Goal: Task Accomplishment & Management: Complete application form

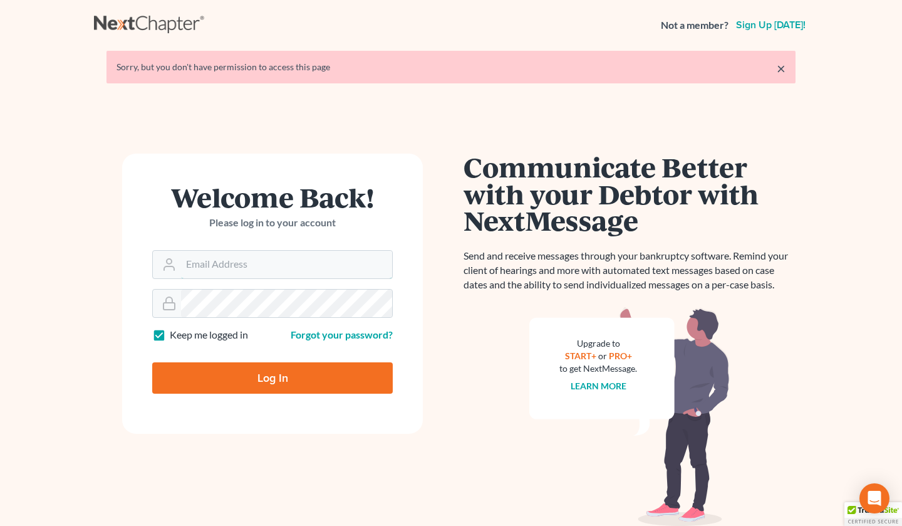
click at [244, 259] on input "Email Address" at bounding box center [286, 265] width 211 height 28
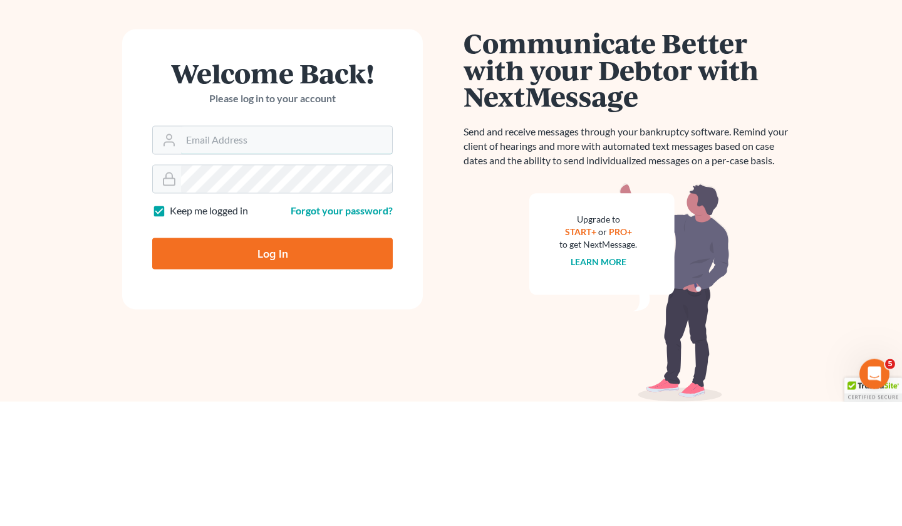
click at [259, 264] on input "Email Address" at bounding box center [286, 265] width 211 height 28
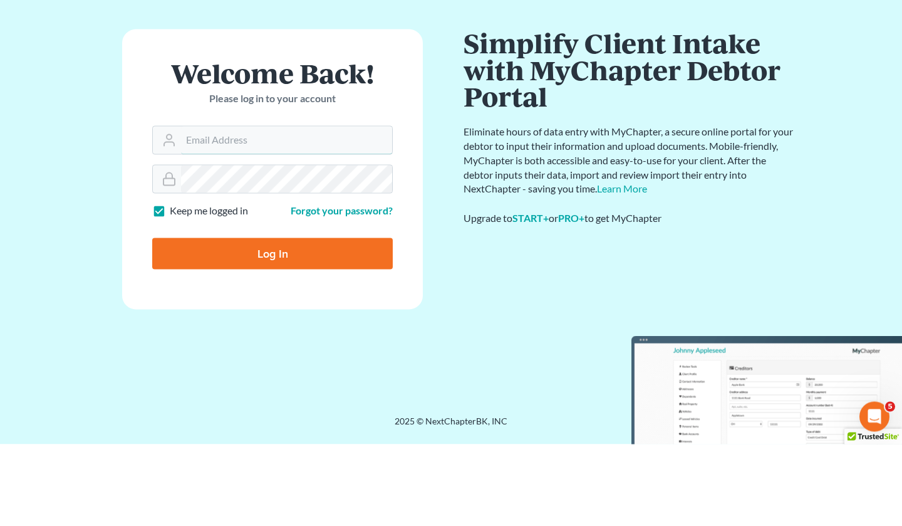
click at [291, 222] on input "Email Address" at bounding box center [286, 222] width 211 height 28
type input "[EMAIL_ADDRESS][DOMAIN_NAME]"
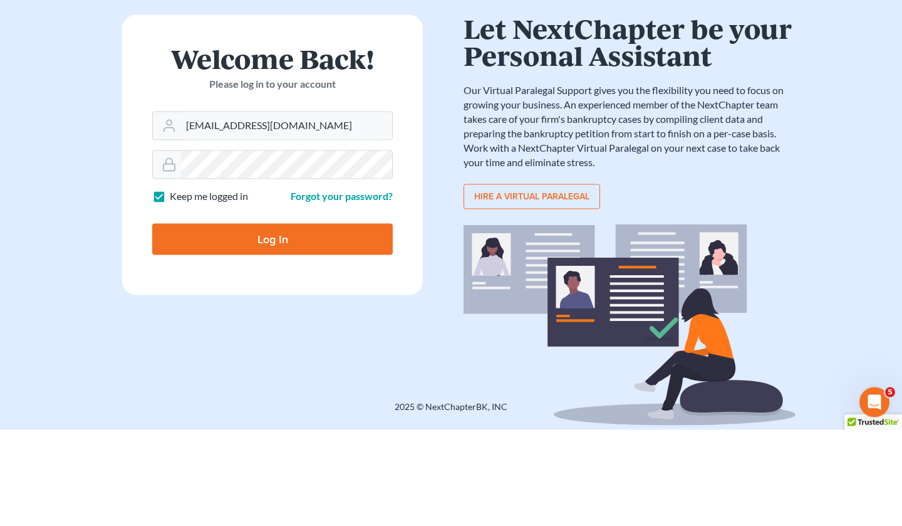
click at [308, 336] on input "Log In" at bounding box center [272, 335] width 241 height 31
type input "Thinking..."
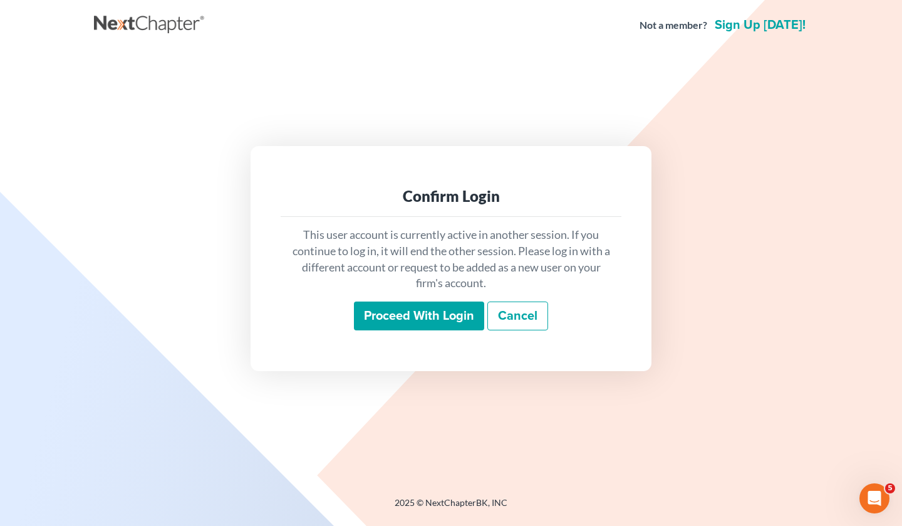
click at [419, 314] on input "Proceed with login" at bounding box center [419, 315] width 130 height 29
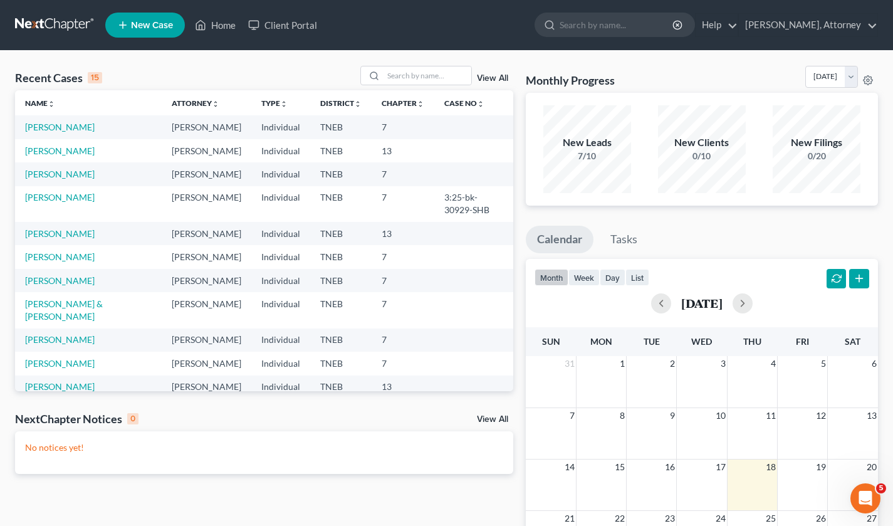
click at [146, 25] on span "New Case" at bounding box center [152, 25] width 42 height 9
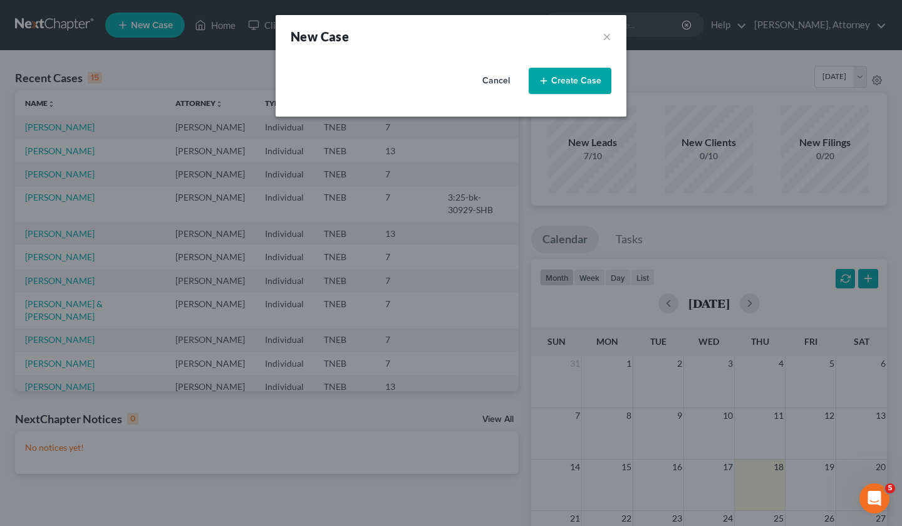
select select "74"
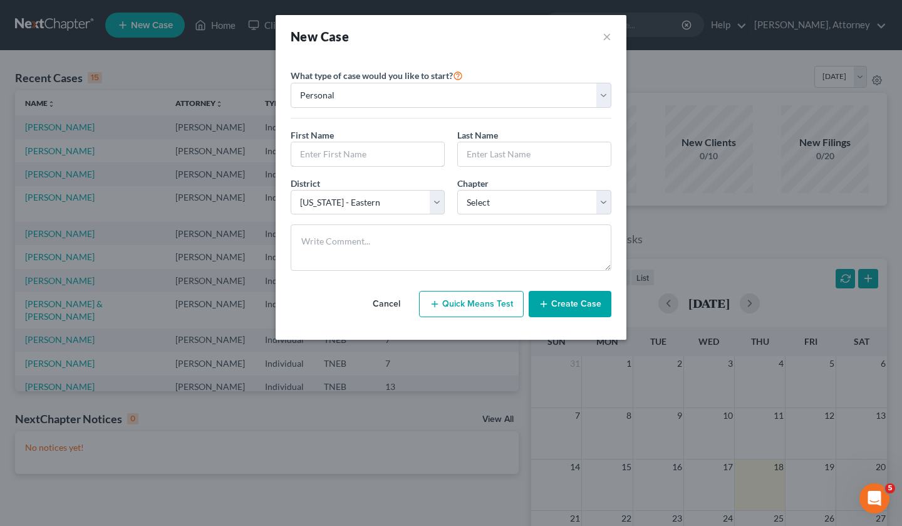
click at [367, 156] on input "text" at bounding box center [367, 154] width 153 height 24
type input "PAULA"
click at [503, 150] on input "text" at bounding box center [534, 154] width 153 height 24
type input "BATES"
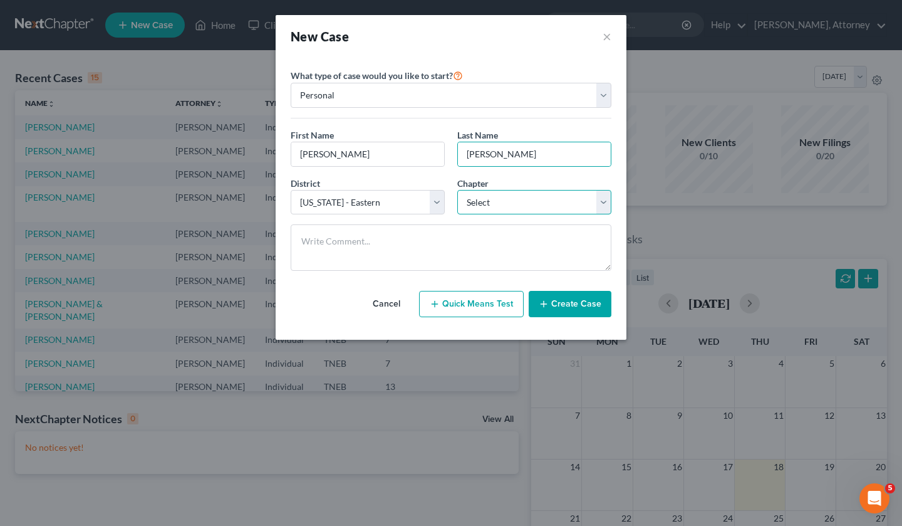
click at [505, 197] on select "Select 7 11 12 13" at bounding box center [534, 202] width 154 height 25
select select "3"
click at [457, 190] on select "Select 7 11 12 13" at bounding box center [534, 202] width 154 height 25
click at [571, 301] on button "Create Case" at bounding box center [570, 304] width 83 height 26
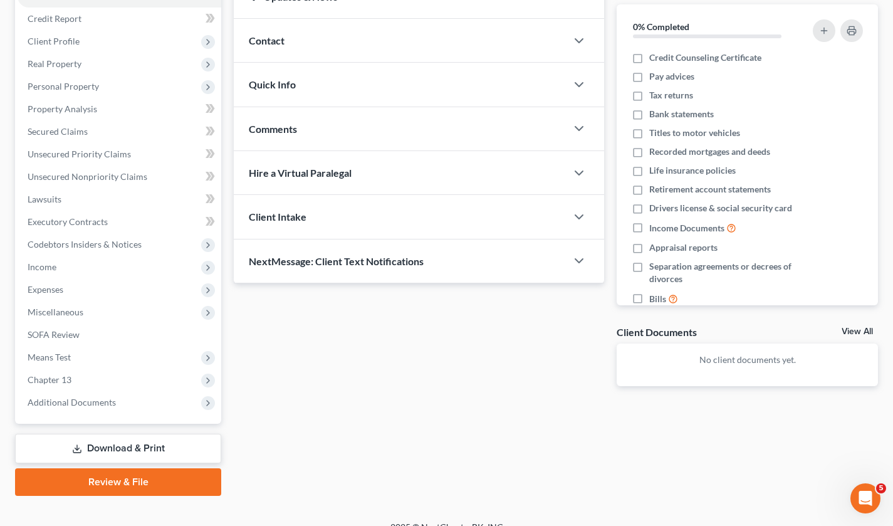
scroll to position [149, 0]
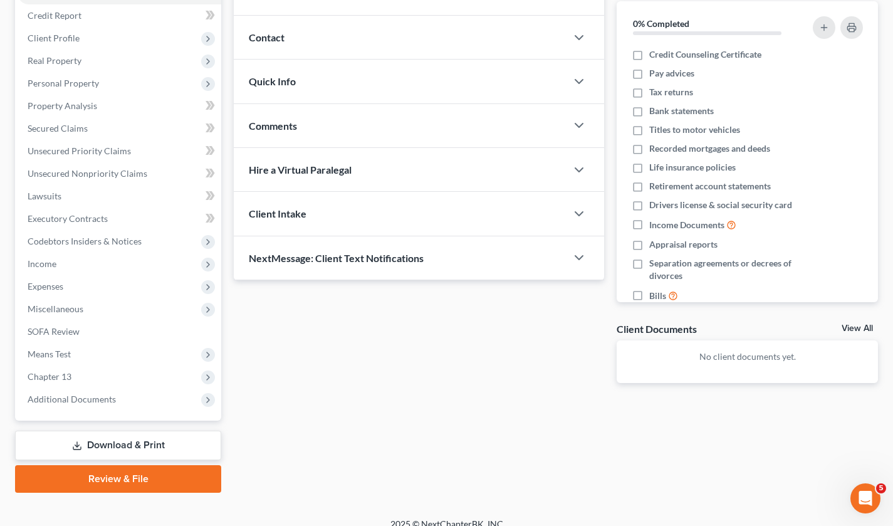
click at [65, 271] on span "Income" at bounding box center [120, 264] width 204 height 23
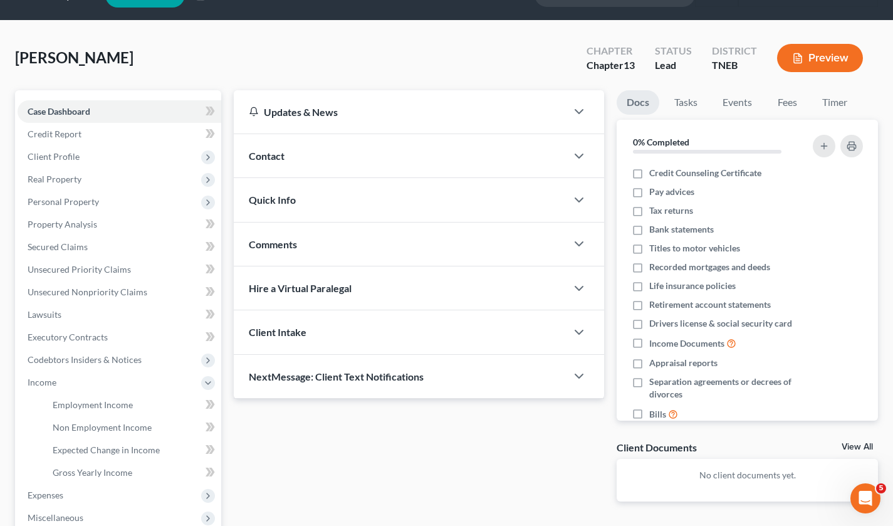
scroll to position [29, 0]
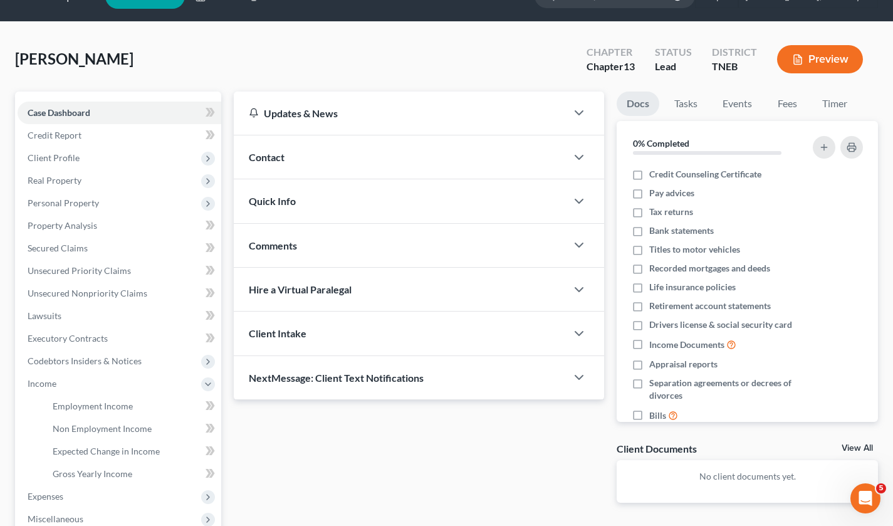
click at [65, 162] on span "Client Profile" at bounding box center [120, 158] width 204 height 23
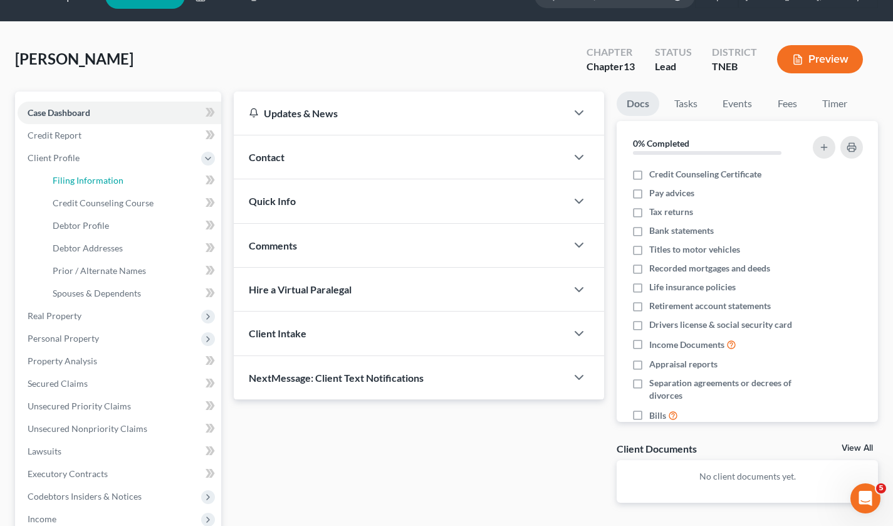
click at [89, 184] on span "Filing Information" at bounding box center [88, 180] width 71 height 11
select select "1"
select select "0"
select select "3"
select select "74"
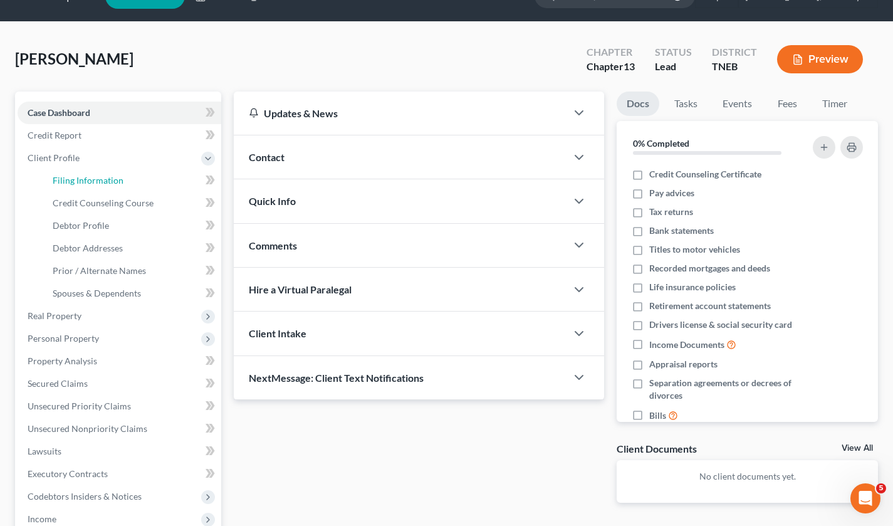
select select "44"
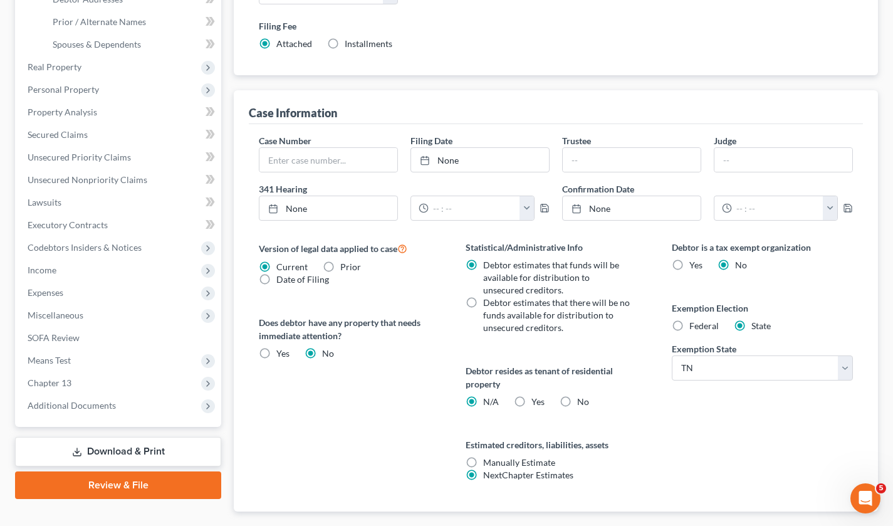
scroll to position [278, 0]
click at [577, 400] on label "No" at bounding box center [583, 401] width 12 height 13
click at [582, 400] on input "No" at bounding box center [586, 399] width 8 height 8
radio input "true"
radio input "false"
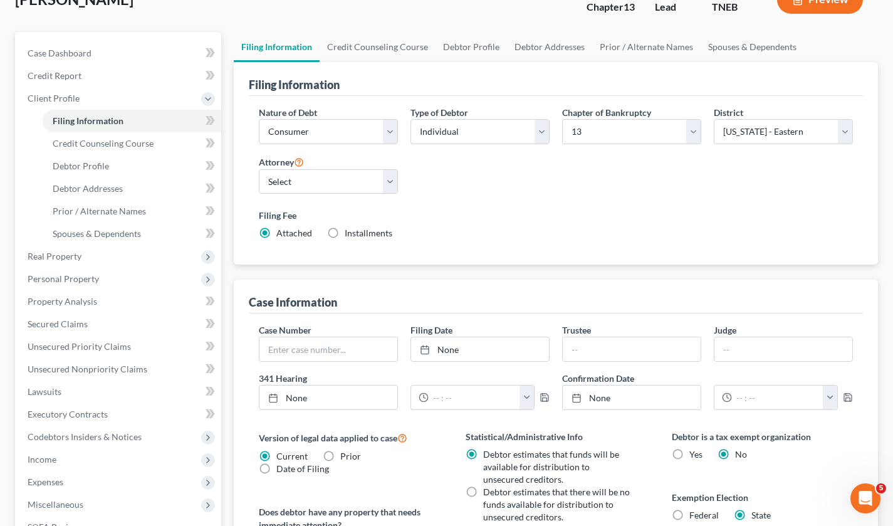
scroll to position [83, 0]
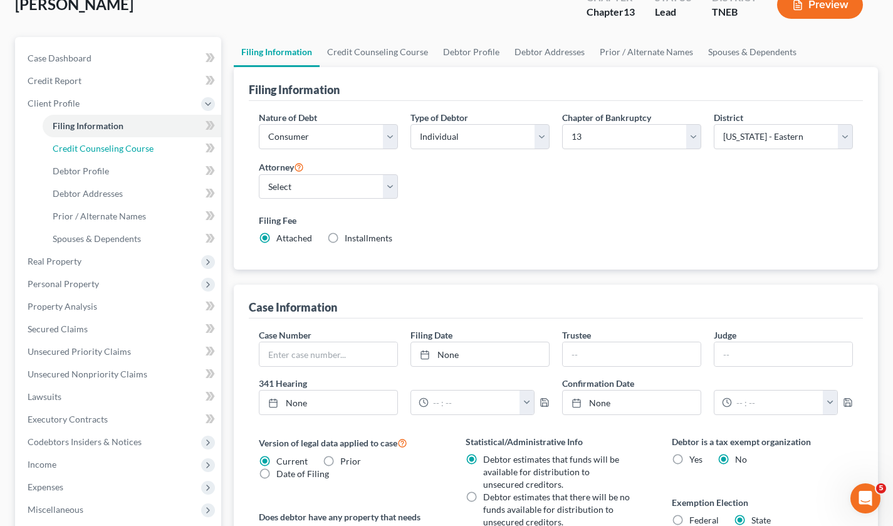
click at [128, 143] on span "Credit Counseling Course" at bounding box center [103, 148] width 101 height 11
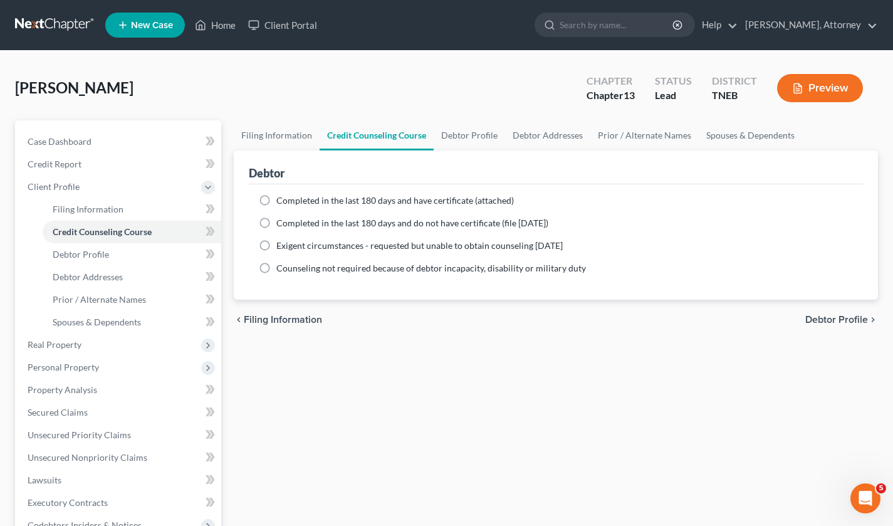
click at [276, 198] on label "Completed in the last 180 days and have certificate (attached)" at bounding box center [395, 200] width 238 height 13
click at [281, 198] on input "Completed in the last 180 days and have certificate (attached)" at bounding box center [285, 198] width 8 height 8
radio input "true"
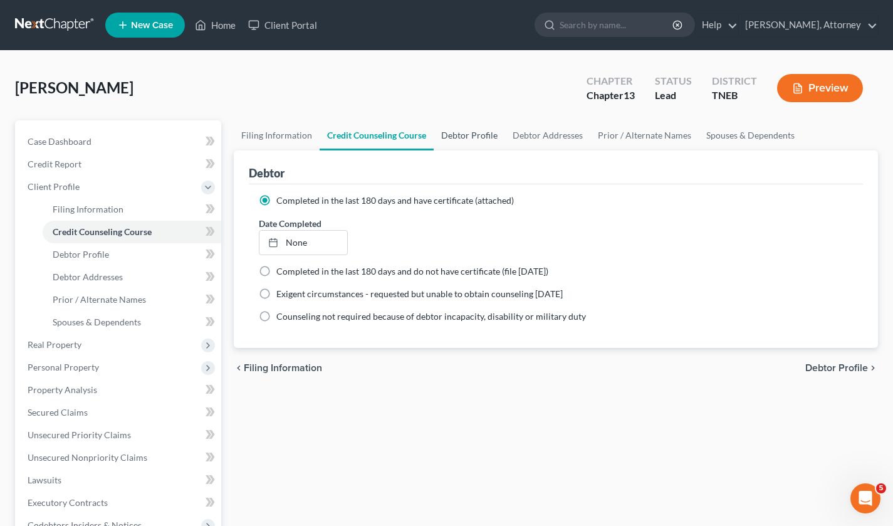
click at [475, 132] on link "Debtor Profile" at bounding box center [469, 135] width 71 height 30
select select "0"
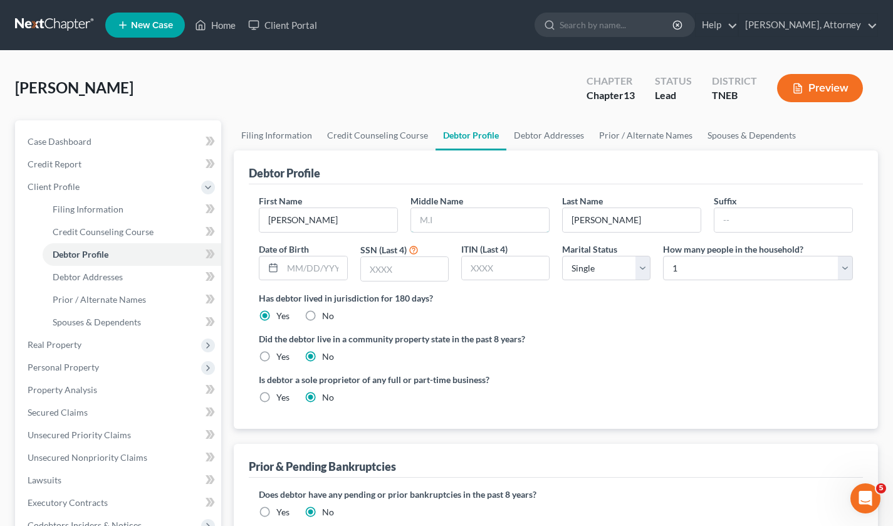
click at [450, 222] on input "text" at bounding box center [480, 220] width 138 height 24
type input "s"
type input "S."
type input "6480"
select select "3"
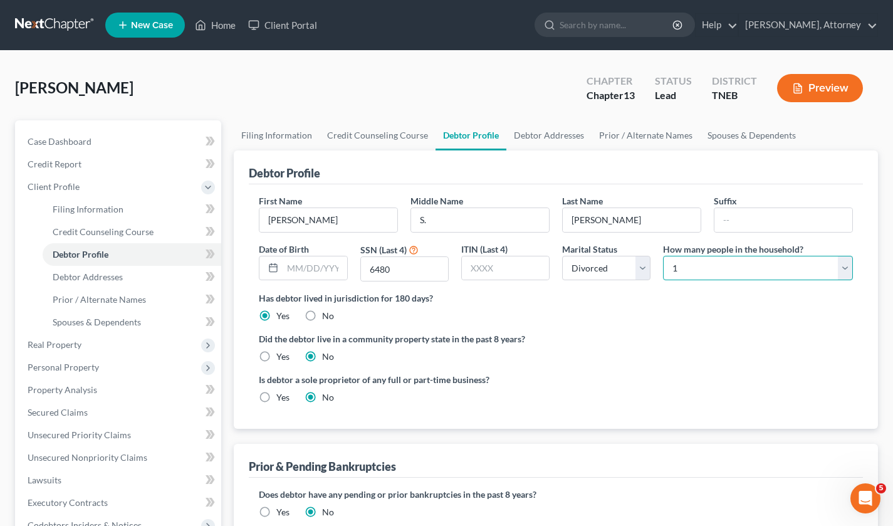
select select "1"
click at [107, 279] on span "Debtor Addresses" at bounding box center [88, 276] width 70 height 11
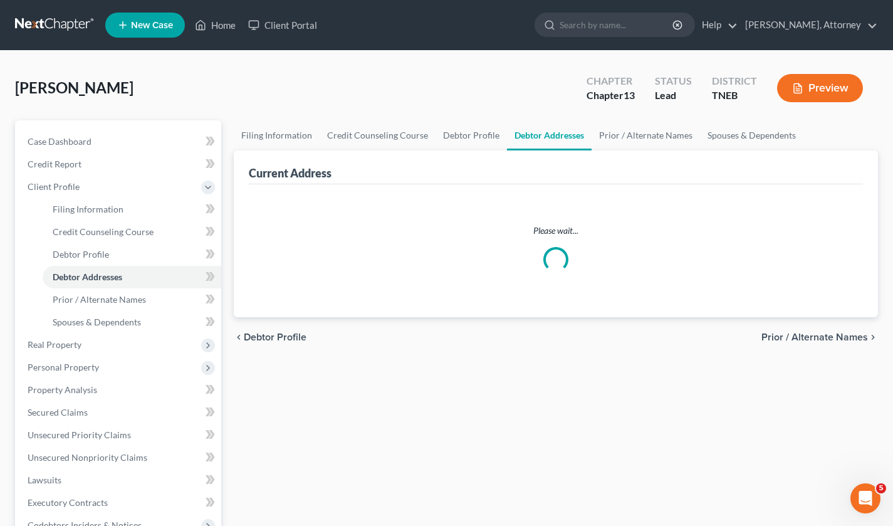
select select "0"
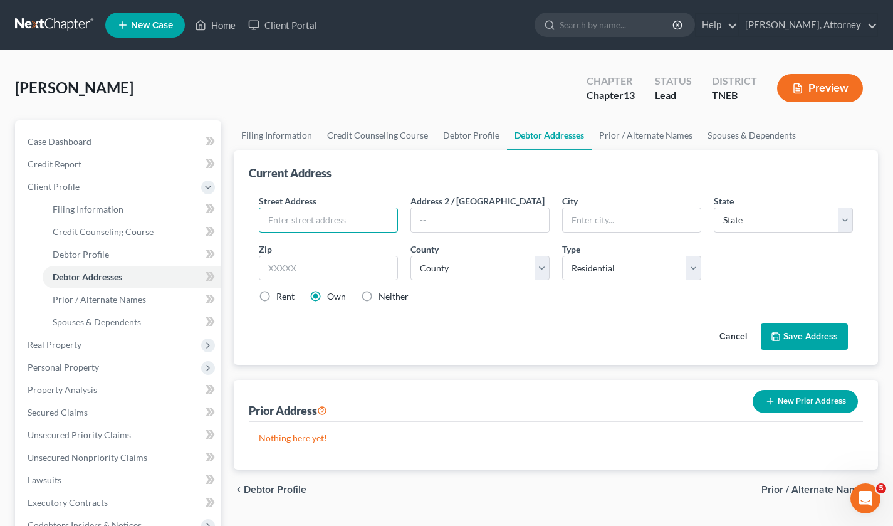
click at [303, 215] on input "text" at bounding box center [328, 220] width 138 height 24
type input "952 Holston River Drive"
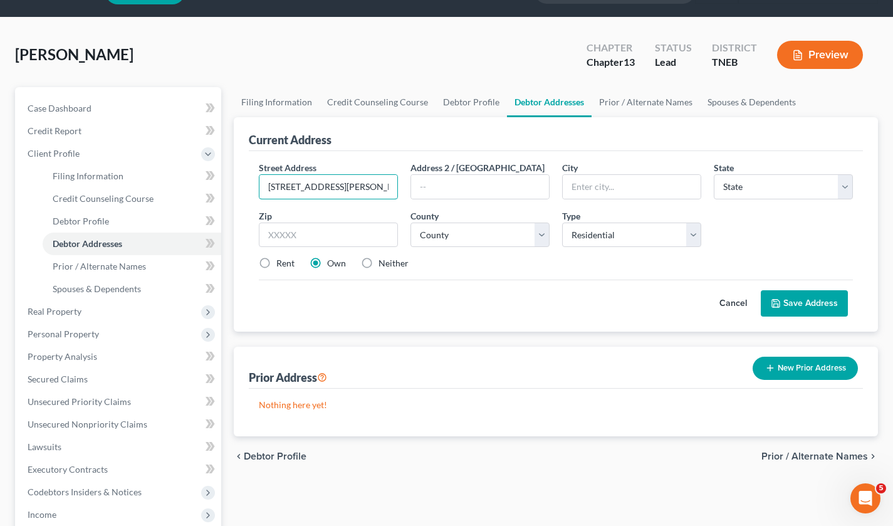
scroll to position [34, 0]
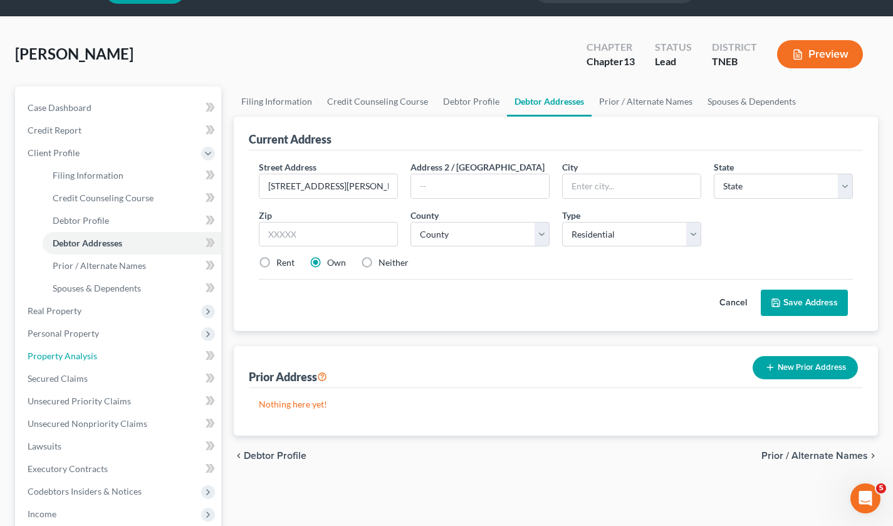
click at [88, 347] on link "Property Analysis" at bounding box center [120, 356] width 204 height 23
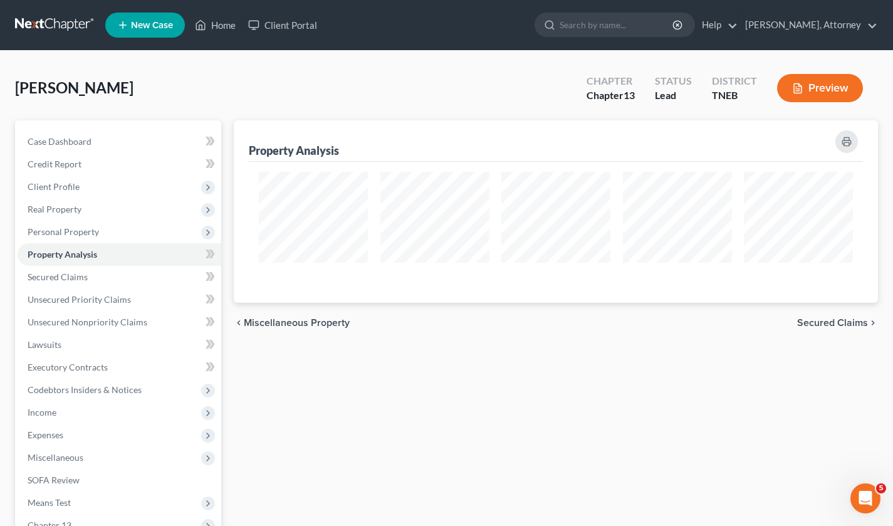
click at [65, 26] on link at bounding box center [55, 25] width 80 height 23
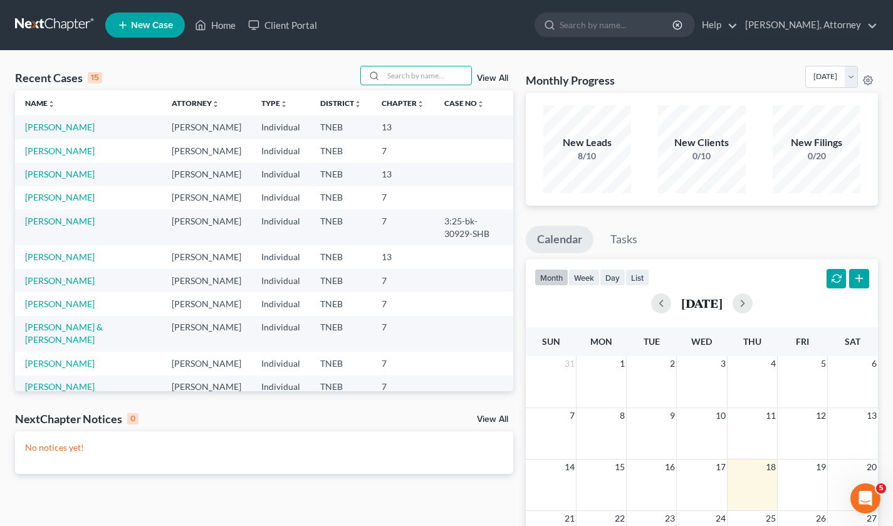
click at [410, 75] on input "search" at bounding box center [428, 75] width 88 height 18
type input "BATES"
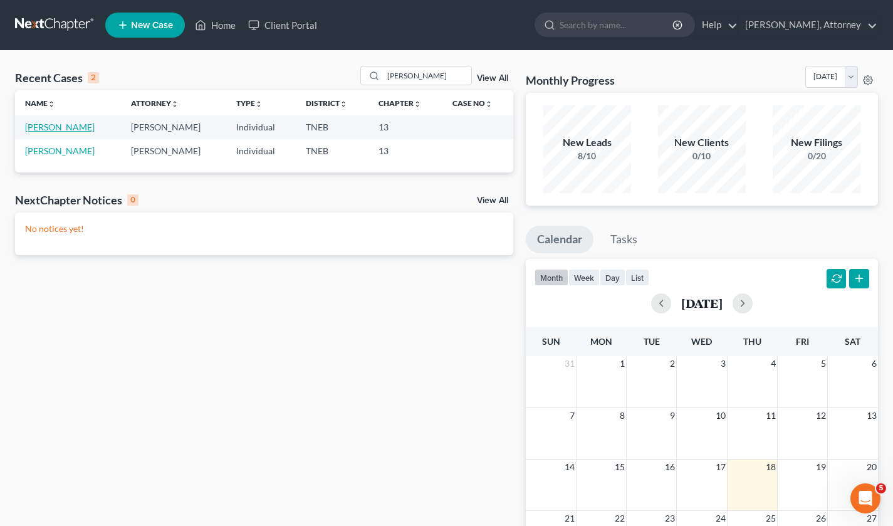
click at [63, 123] on link "BATES, PAULA" at bounding box center [60, 127] width 70 height 11
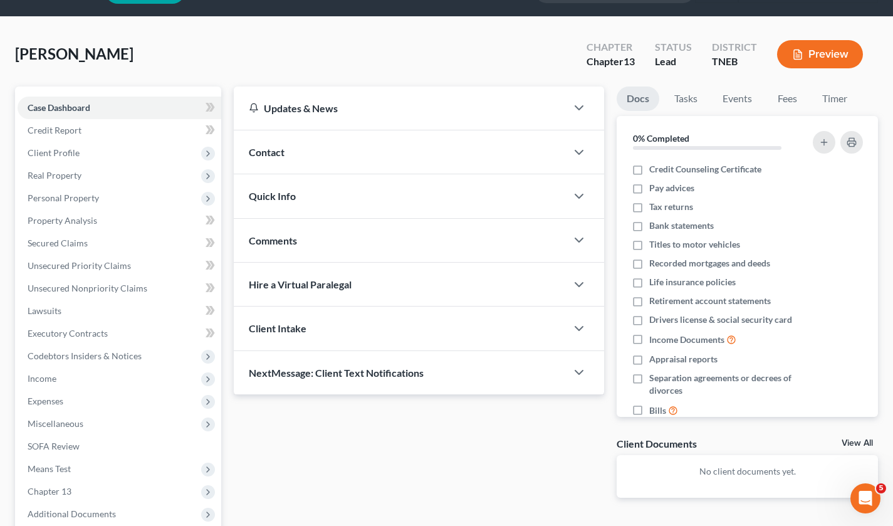
scroll to position [36, 0]
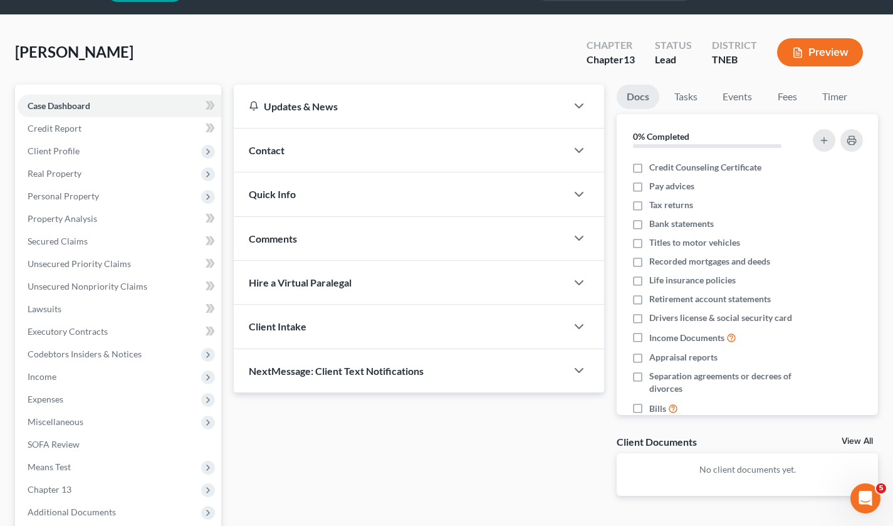
click at [69, 149] on span "Client Profile" at bounding box center [54, 150] width 52 height 11
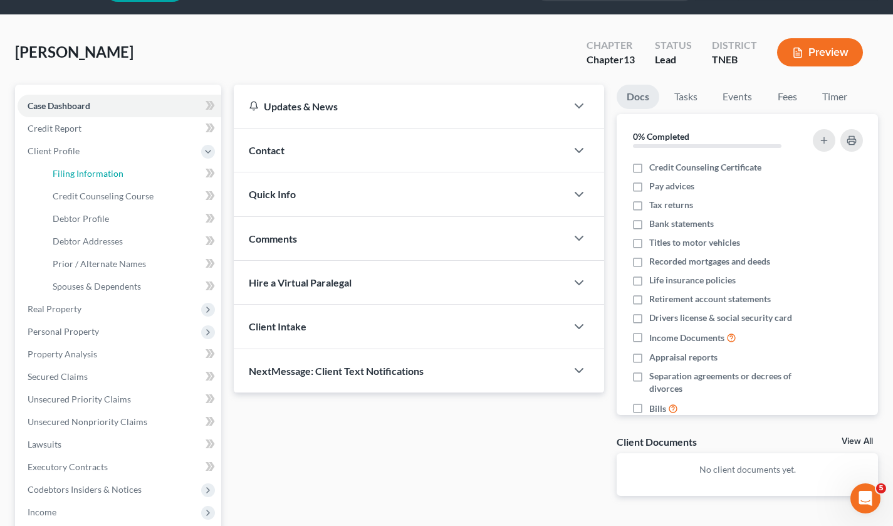
click at [84, 170] on span "Filing Information" at bounding box center [88, 173] width 71 height 11
select select "1"
select select "0"
select select "3"
select select "44"
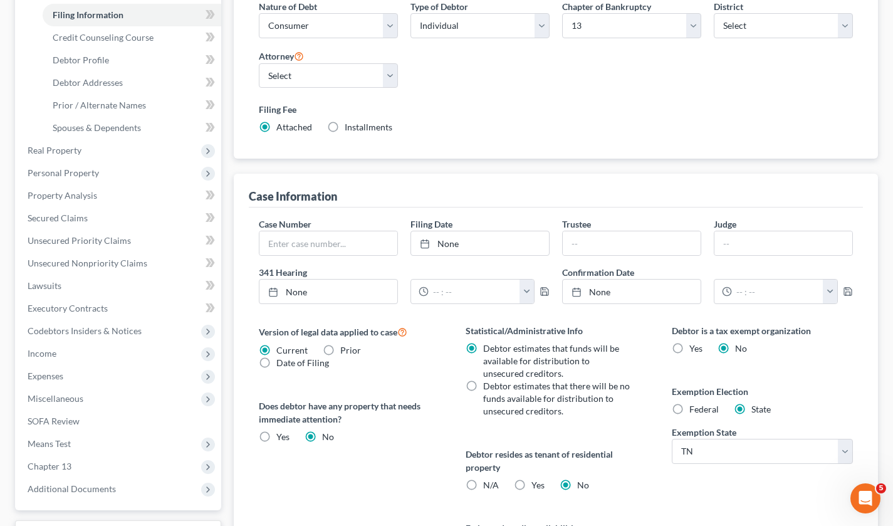
scroll to position [195, 0]
click at [113, 78] on span "Debtor Addresses" at bounding box center [88, 81] width 70 height 11
select select "0"
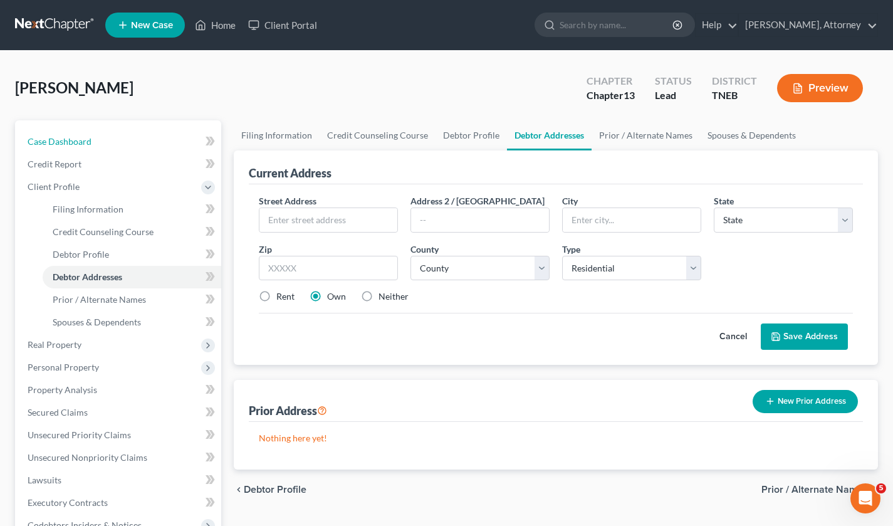
click at [64, 141] on span "Case Dashboard" at bounding box center [60, 141] width 64 height 11
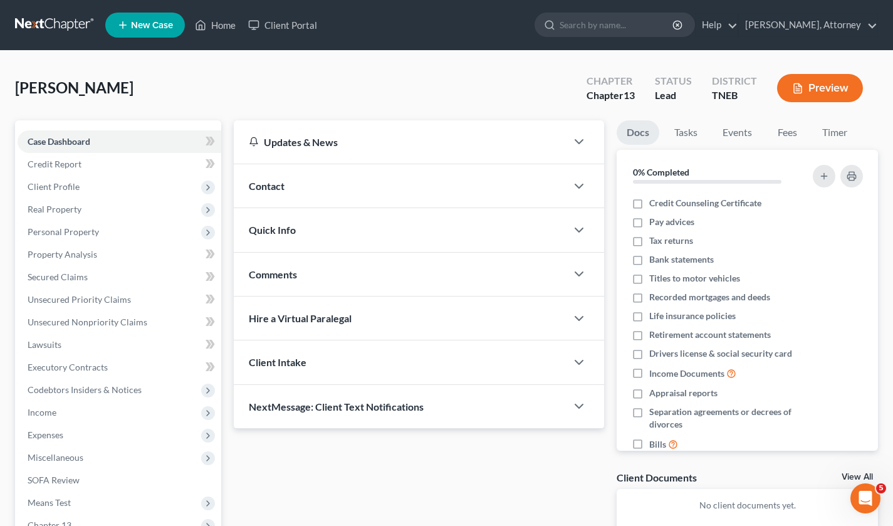
click at [50, 9] on nav "Home New Case Client Portal Melissa Wortley Lawing, Attorney rwortley79@gmail.c…" at bounding box center [446, 25] width 893 height 50
click at [57, 19] on link at bounding box center [55, 25] width 80 height 23
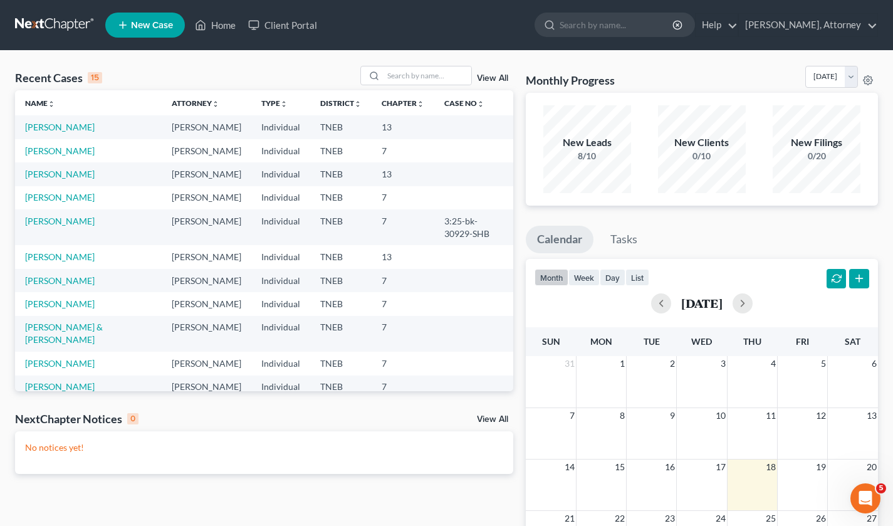
drag, startPoint x: 65, startPoint y: 124, endPoint x: 51, endPoint y: 147, distance: 26.8
click at [51, 138] on td "[PERSON_NAME]" at bounding box center [88, 126] width 147 height 23
click at [496, 76] on link "View All" at bounding box center [492, 78] width 31 height 9
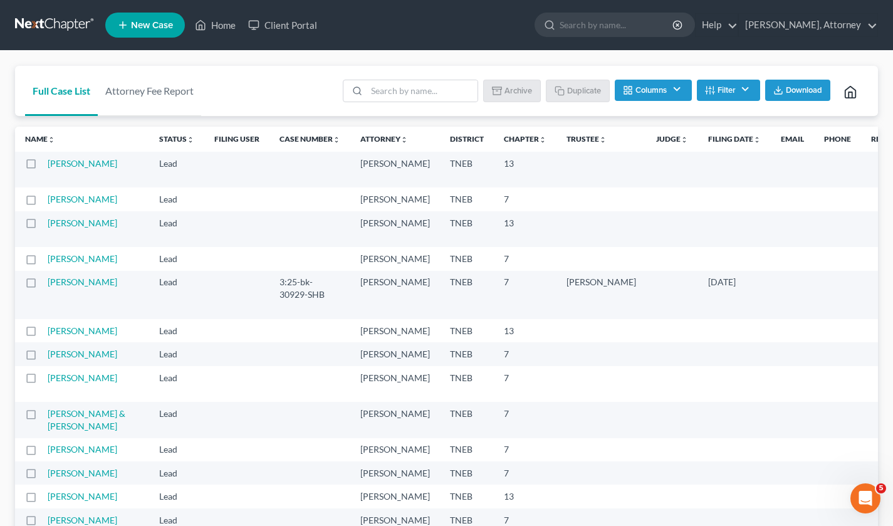
click at [43, 167] on label at bounding box center [43, 167] width 0 height 0
click at [48, 162] on input "checkbox" at bounding box center [52, 161] width 8 height 8
click at [43, 167] on label at bounding box center [43, 167] width 0 height 0
click at [48, 164] on input "checkbox" at bounding box center [52, 161] width 8 height 8
checkbox input "false"
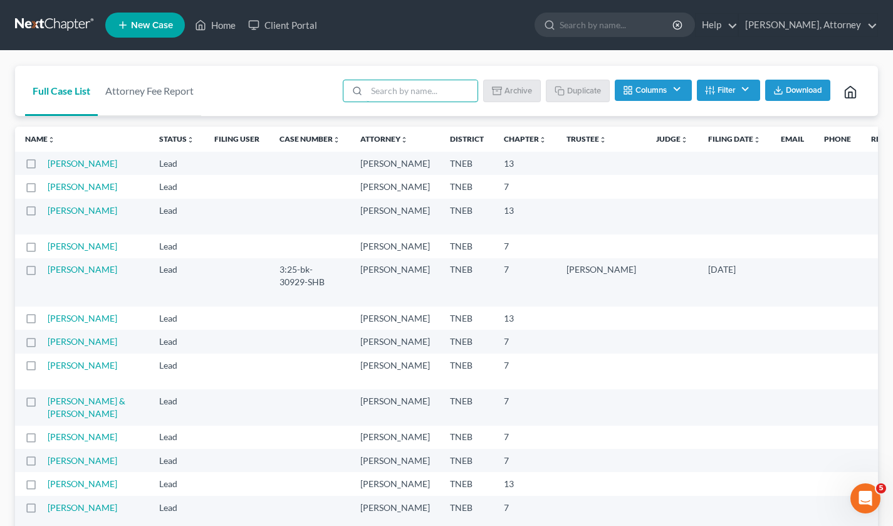
click at [391, 90] on input "search" at bounding box center [422, 90] width 111 height 21
type input "[PERSON_NAME]"
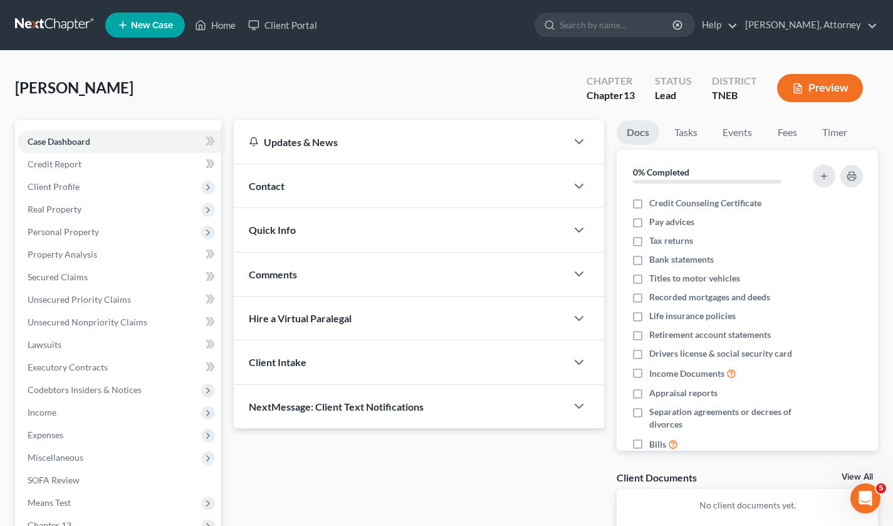
click at [70, 21] on link at bounding box center [55, 25] width 80 height 23
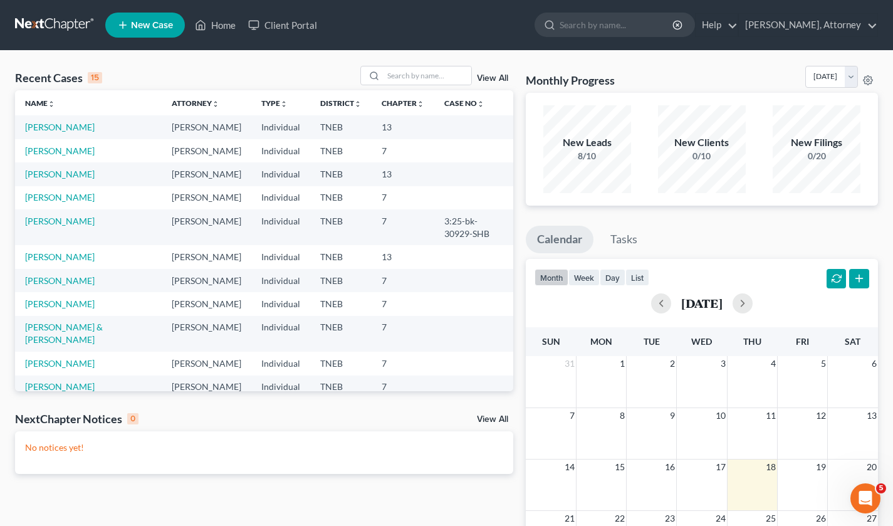
click at [498, 73] on div "View All" at bounding box center [436, 75] width 153 height 19
click at [498, 75] on link "View All" at bounding box center [492, 78] width 31 height 9
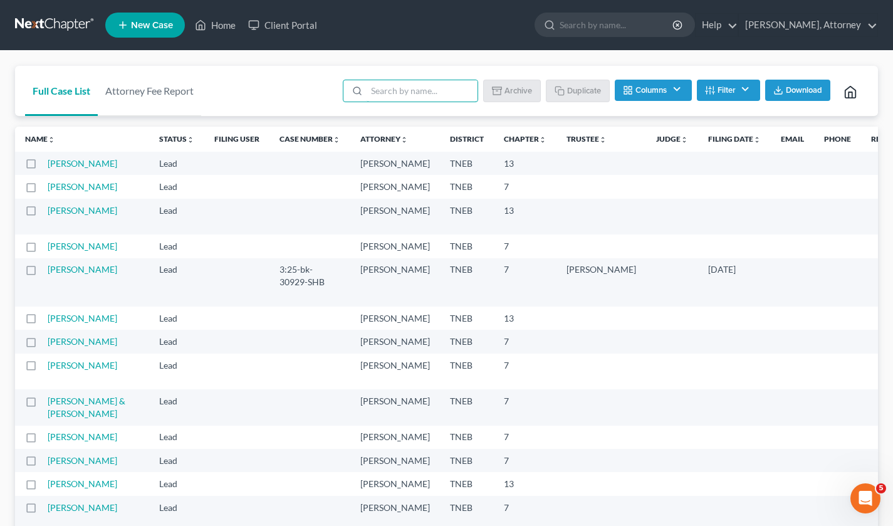
click at [417, 88] on input "search" at bounding box center [422, 90] width 111 height 21
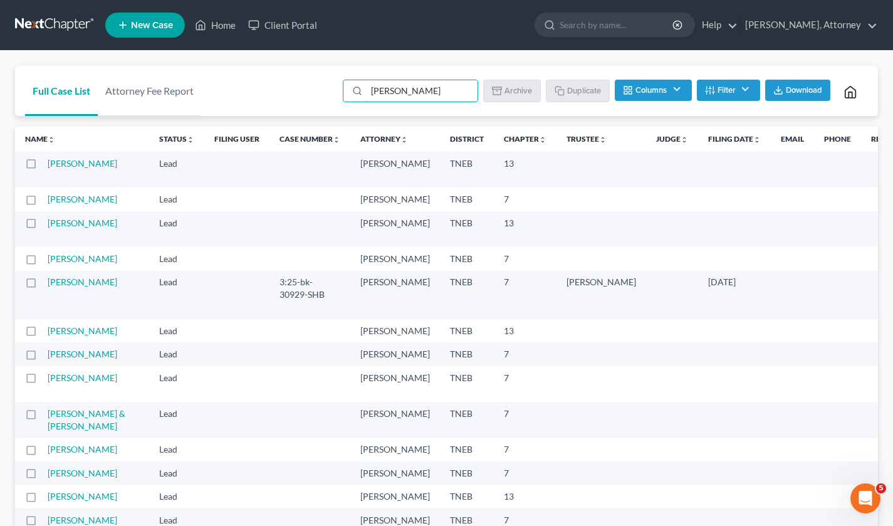
type input "[PERSON_NAME]"
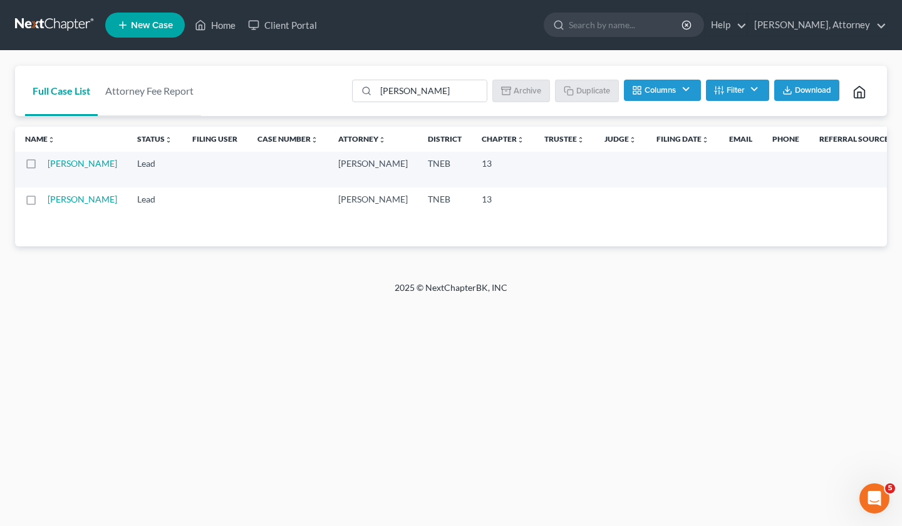
click at [63, 204] on link "[PERSON_NAME]" at bounding box center [83, 199] width 70 height 11
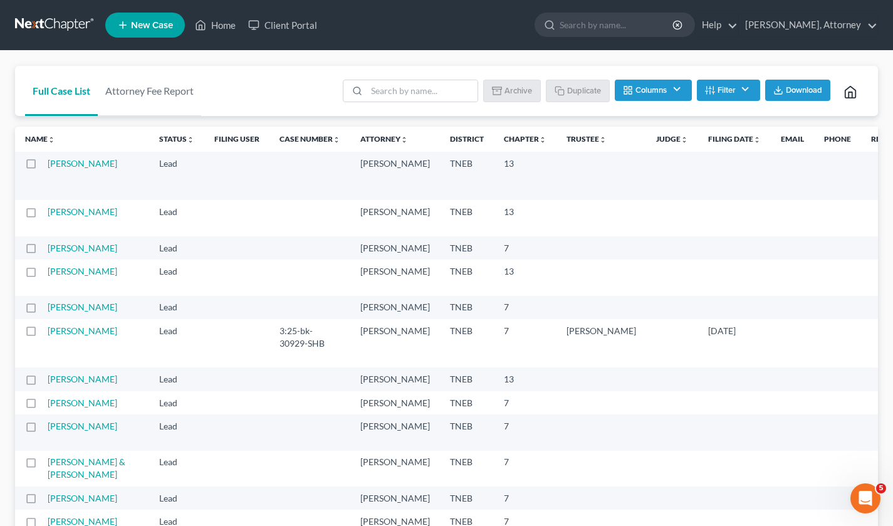
click at [80, 231] on td "[PERSON_NAME]" at bounding box center [99, 218] width 102 height 36
click at [77, 217] on link "[PERSON_NAME]" at bounding box center [83, 211] width 70 height 11
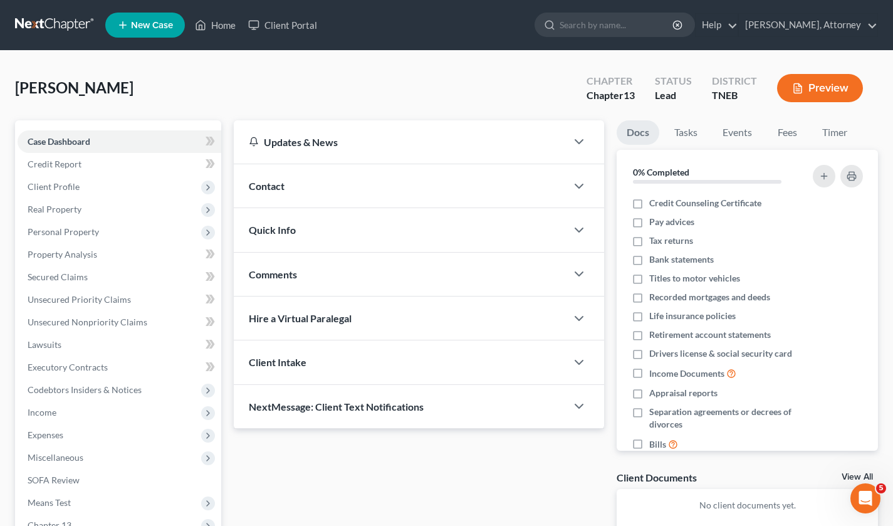
click at [61, 226] on span "Personal Property" at bounding box center [63, 231] width 71 height 11
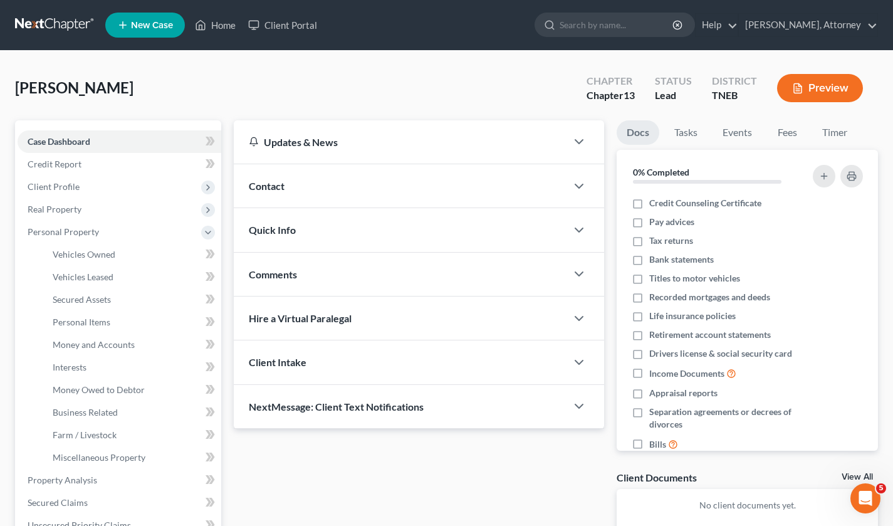
click at [60, 215] on span "Real Property" at bounding box center [120, 209] width 204 height 23
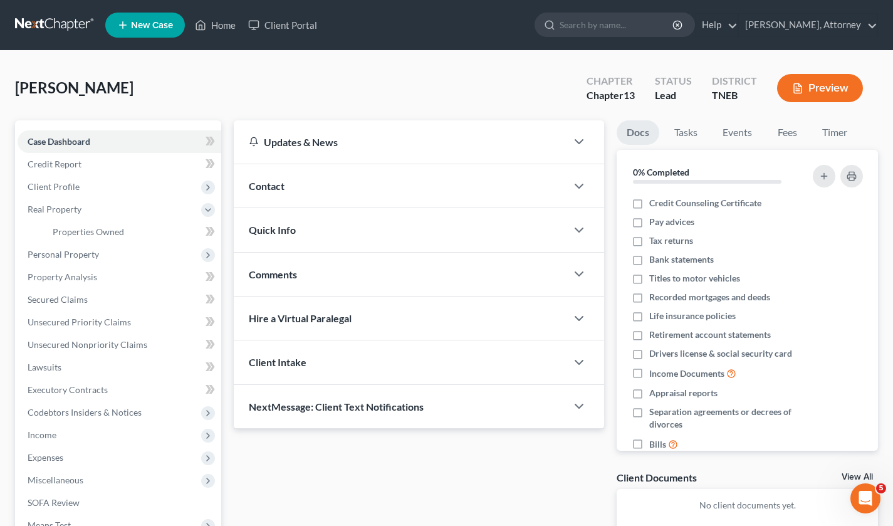
click at [65, 208] on span "Real Property" at bounding box center [55, 209] width 54 height 11
click at [71, 234] on span "Personal Property" at bounding box center [63, 231] width 71 height 11
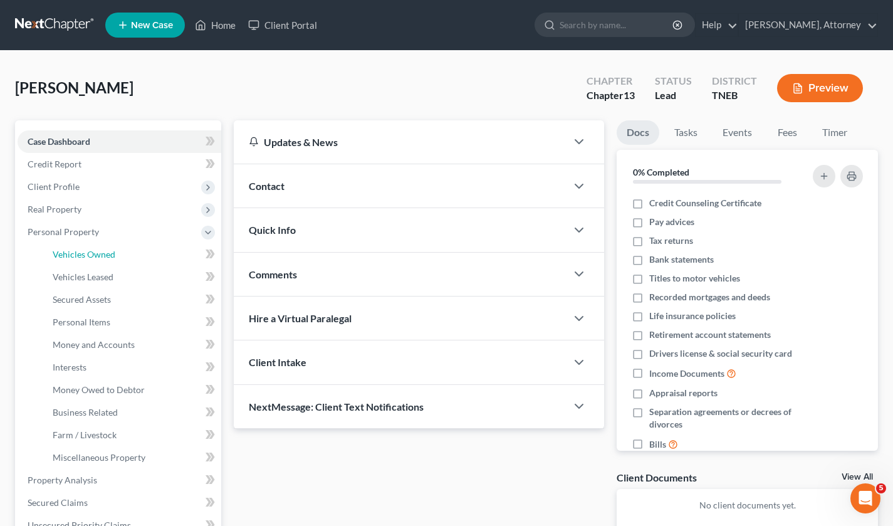
click at [81, 250] on span "Vehicles Owned" at bounding box center [84, 254] width 63 height 11
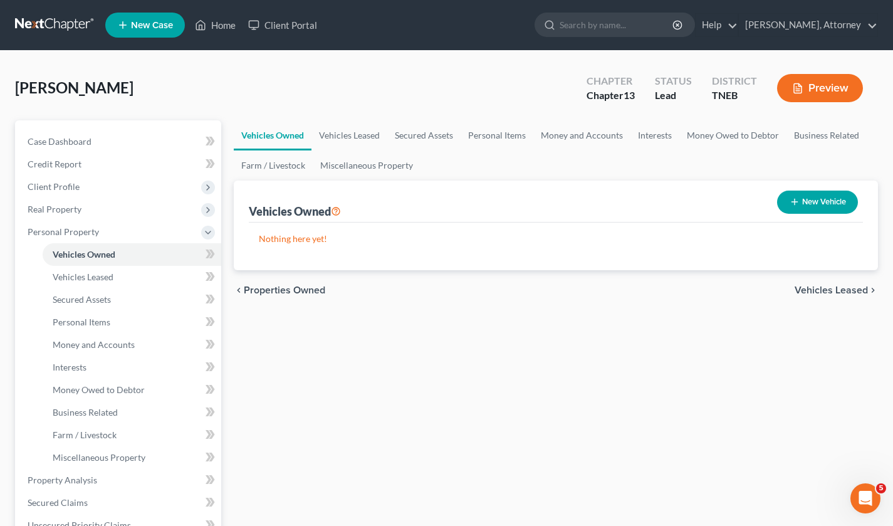
click at [66, 187] on span "Client Profile" at bounding box center [54, 186] width 52 height 11
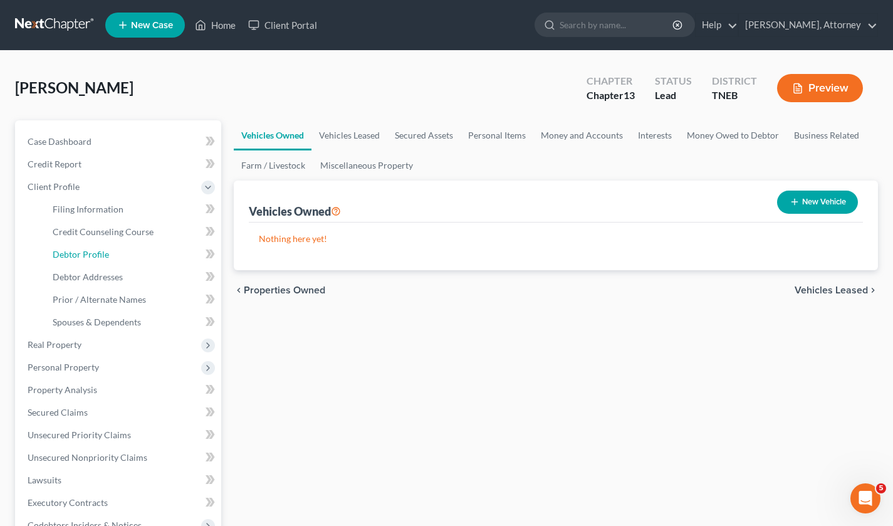
click at [97, 249] on span "Debtor Profile" at bounding box center [81, 254] width 56 height 11
select select "3"
select select "1"
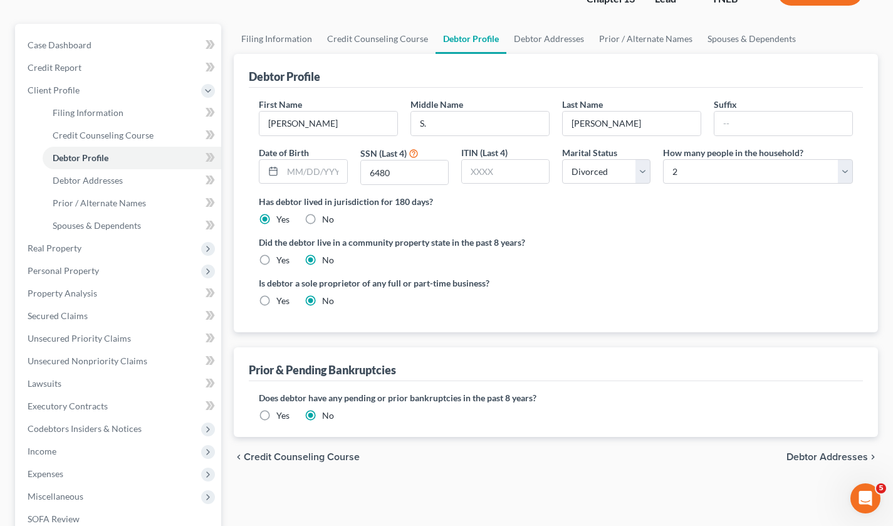
scroll to position [97, 0]
click at [115, 180] on span "Debtor Addresses" at bounding box center [88, 179] width 70 height 11
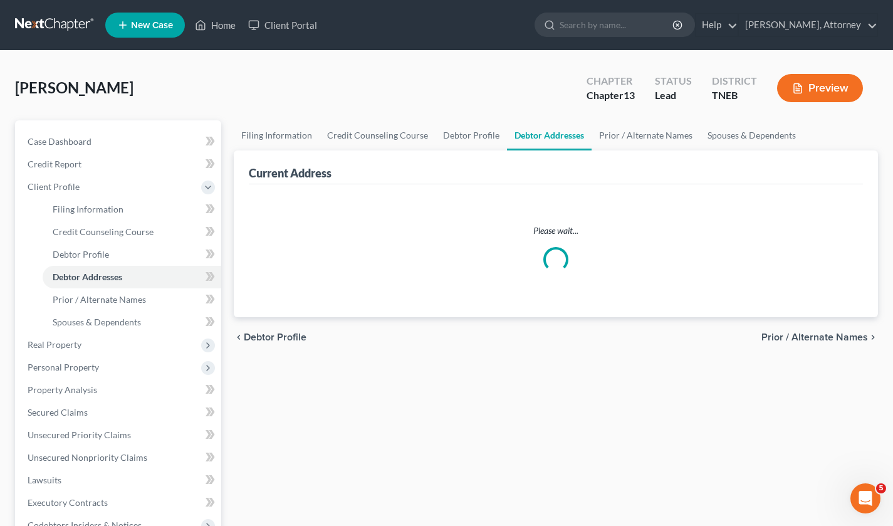
select select "0"
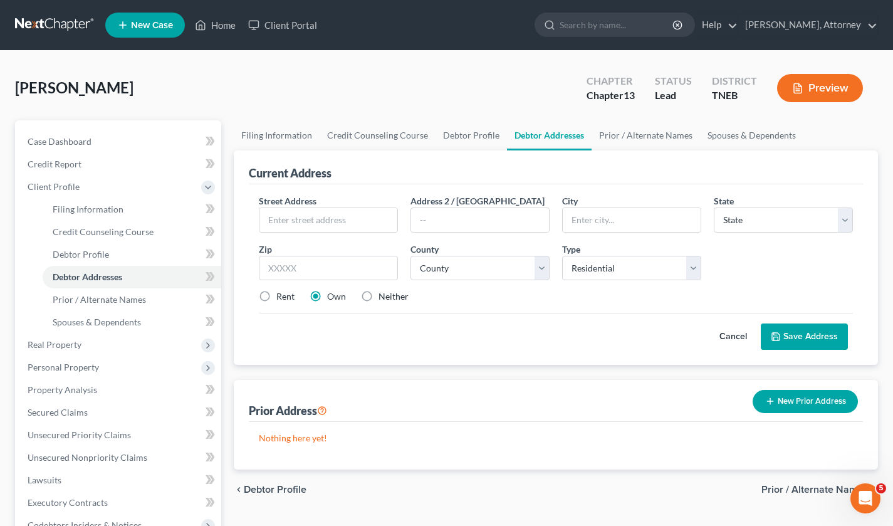
select select "3"
select select "1"
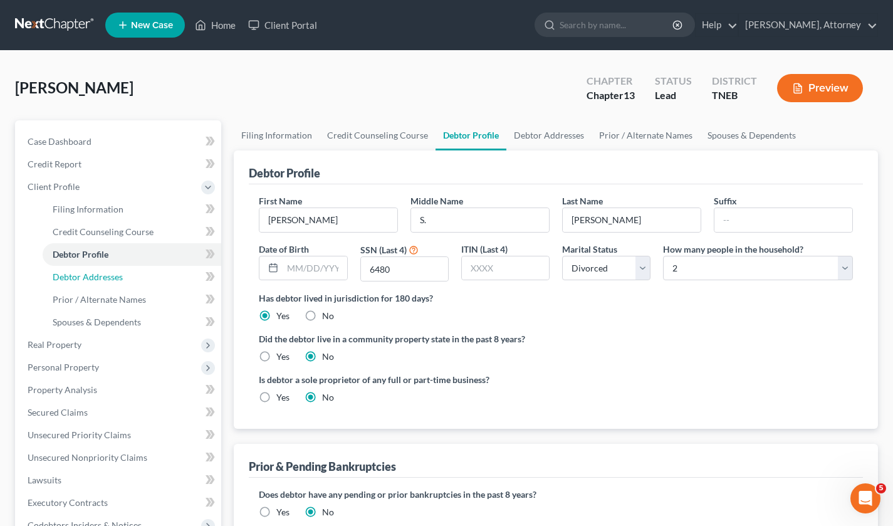
scroll to position [97, 0]
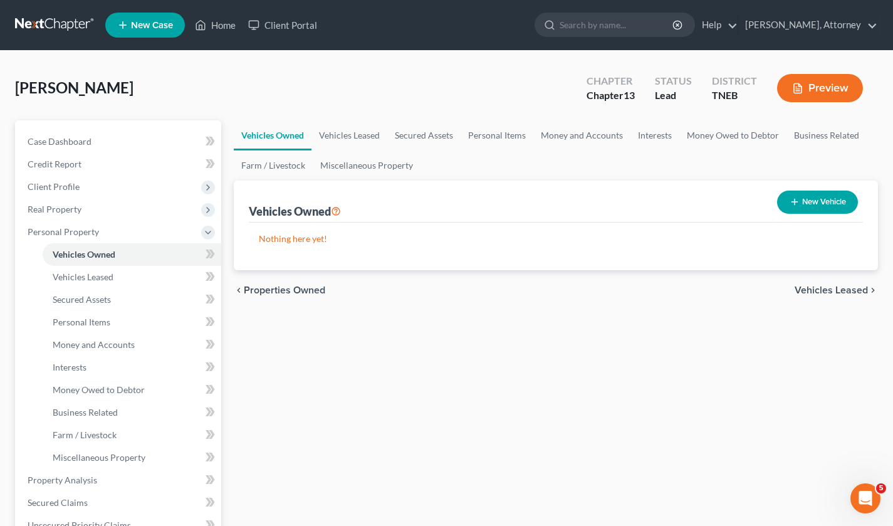
click at [227, 99] on div "BATES, PAULA Upgraded Chapter Chapter 13 Status Lead District TNEB Preview" at bounding box center [446, 93] width 863 height 55
click at [58, 24] on link at bounding box center [55, 25] width 80 height 23
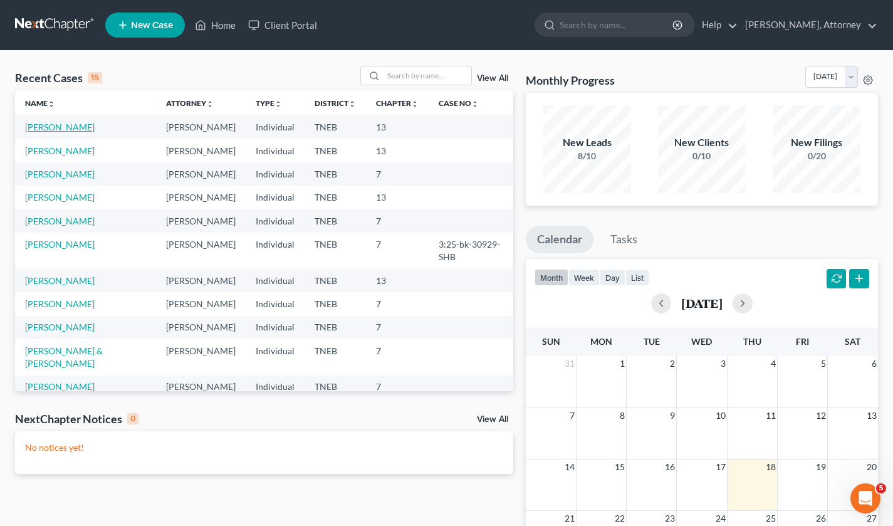
click at [55, 126] on link "[PERSON_NAME]" at bounding box center [60, 127] width 70 height 11
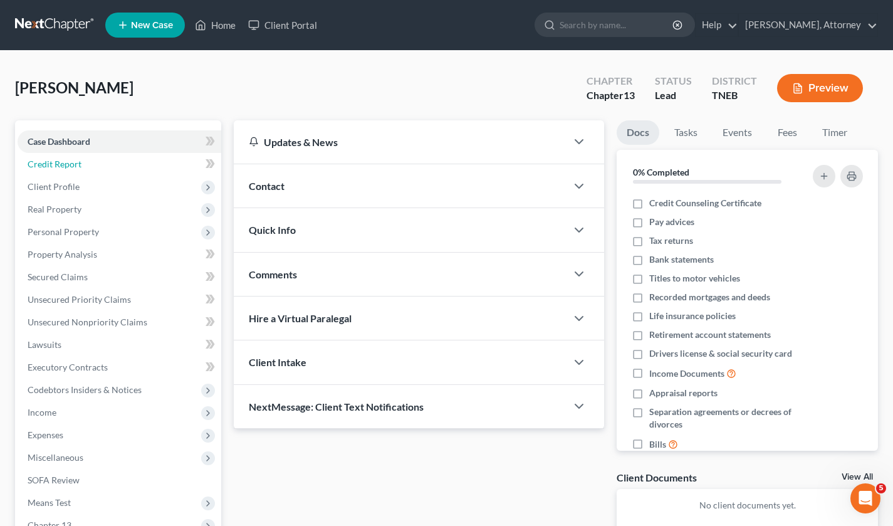
click at [58, 164] on span "Credit Report" at bounding box center [55, 164] width 54 height 11
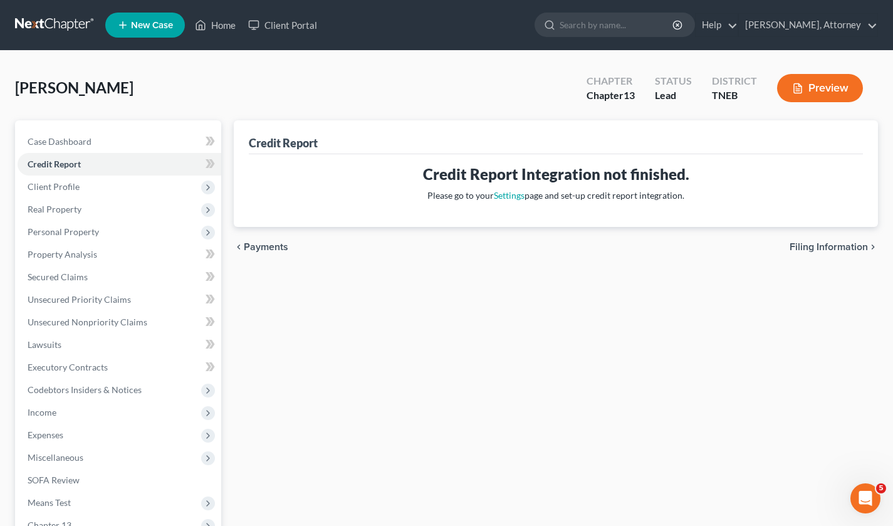
click at [67, 187] on span "Client Profile" at bounding box center [54, 186] width 52 height 11
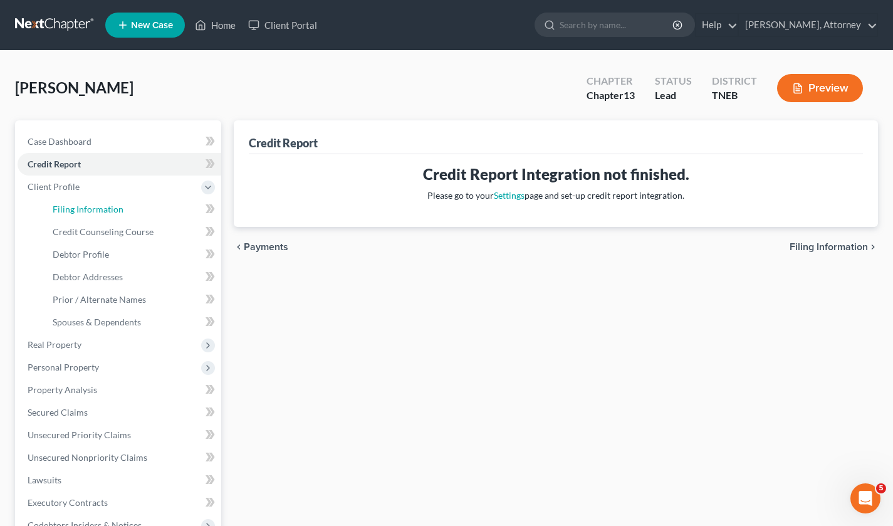
click at [88, 210] on span "Filing Information" at bounding box center [88, 209] width 71 height 11
select select "1"
select select "0"
select select "3"
select select "74"
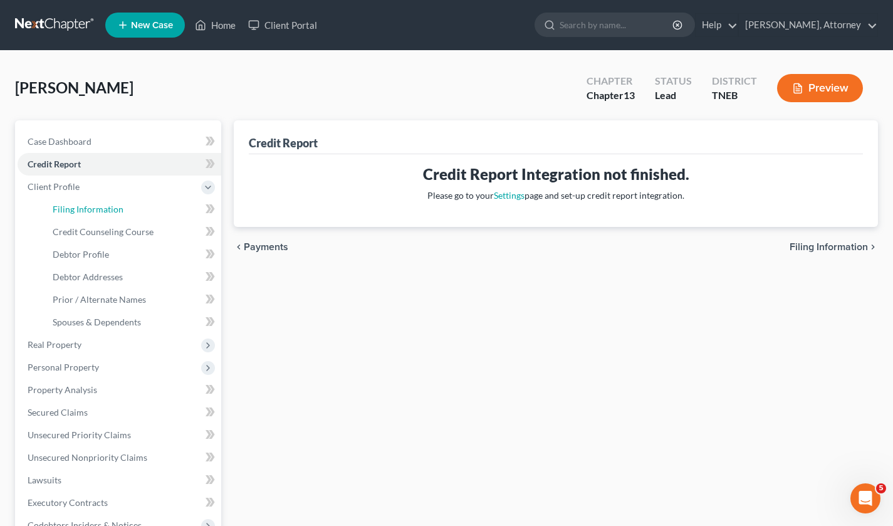
select select "44"
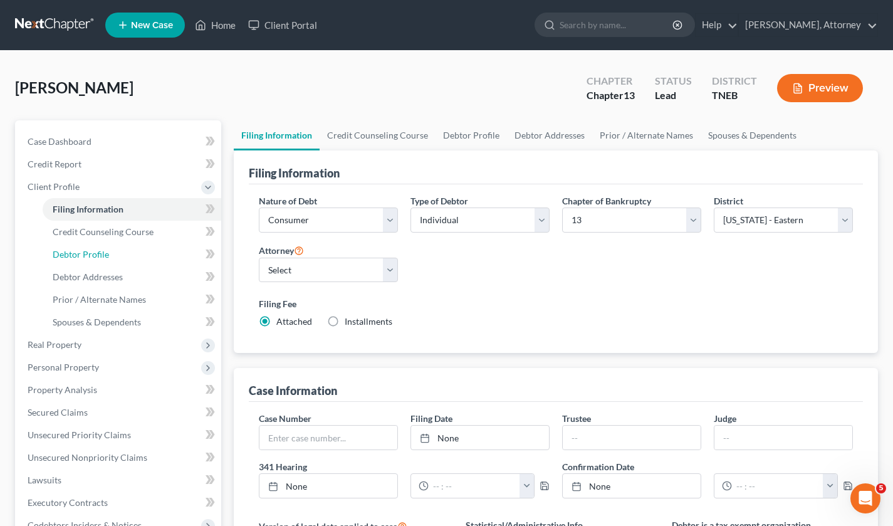
click at [108, 259] on link "Debtor Profile" at bounding box center [132, 254] width 179 height 23
select select "3"
select select "1"
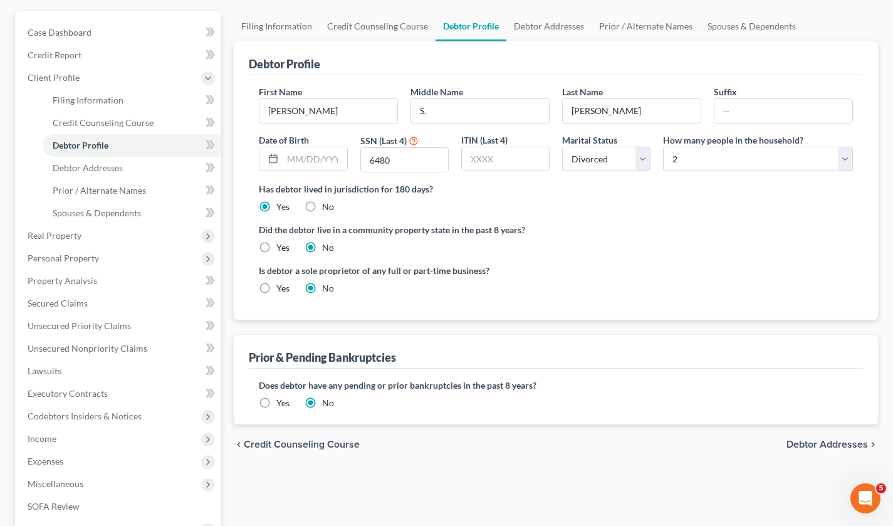
scroll to position [110, 0]
click at [127, 174] on link "Debtor Addresses" at bounding box center [132, 167] width 179 height 23
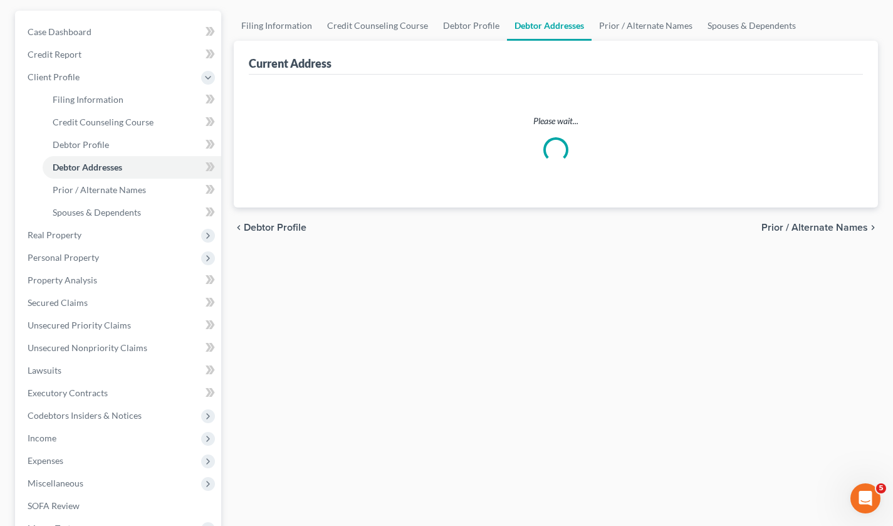
select select "0"
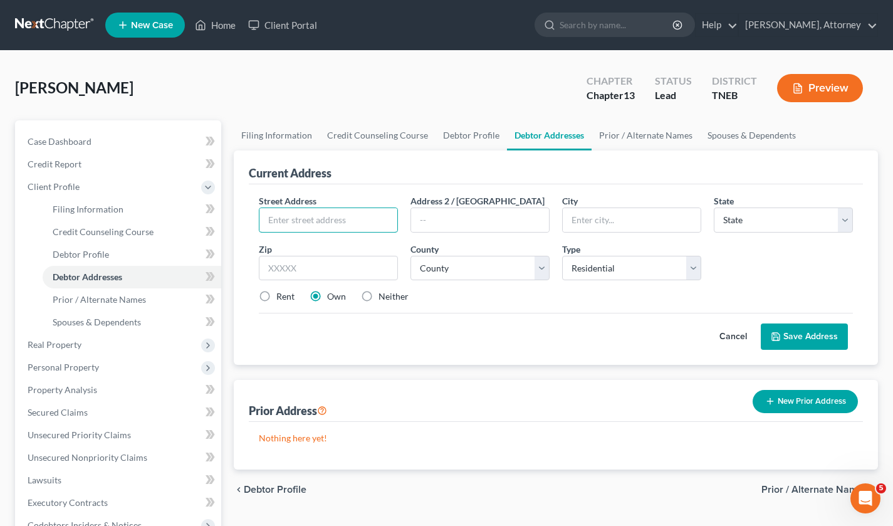
click at [353, 218] on input "text" at bounding box center [328, 220] width 138 height 24
type input "[STREET_ADDRESS][PERSON_NAME]"
click at [612, 213] on input "text" at bounding box center [632, 220] width 138 height 24
type input "r"
type input "[PERSON_NAME]"
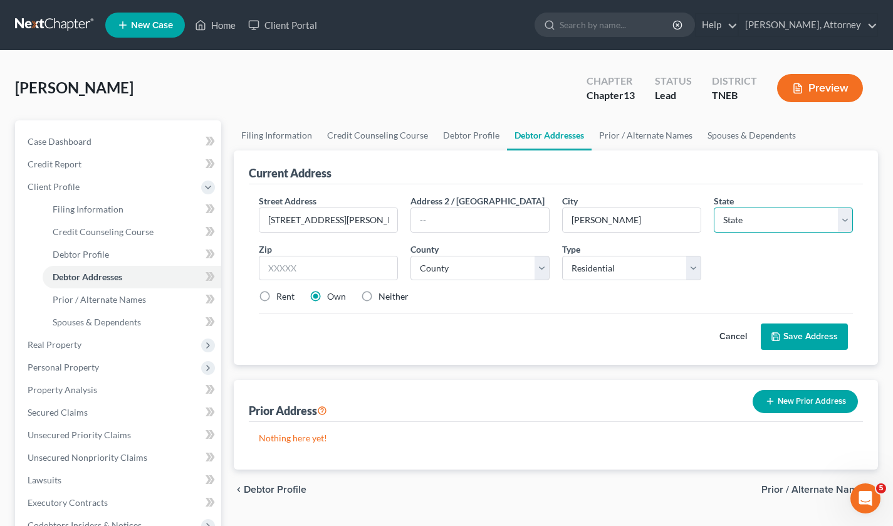
select select "44"
type input "37861"
select select "28"
click at [813, 333] on button "Save Address" at bounding box center [804, 336] width 87 height 26
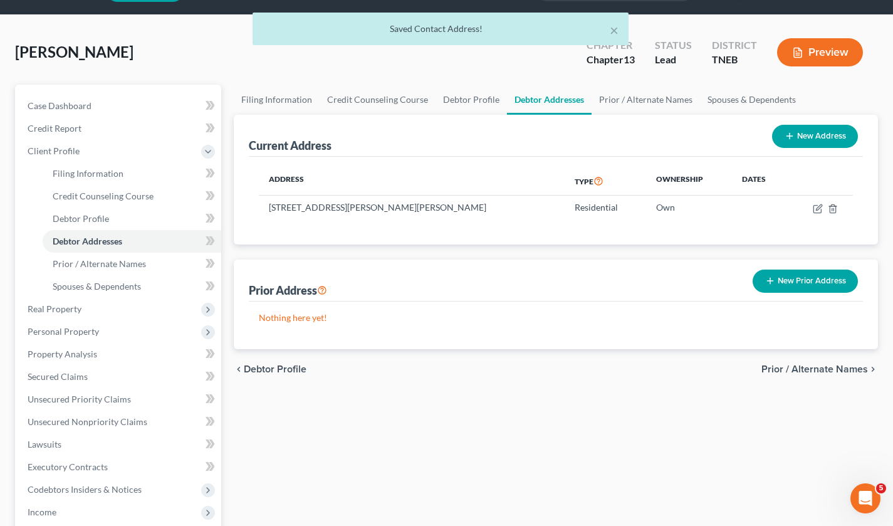
scroll to position [36, 0]
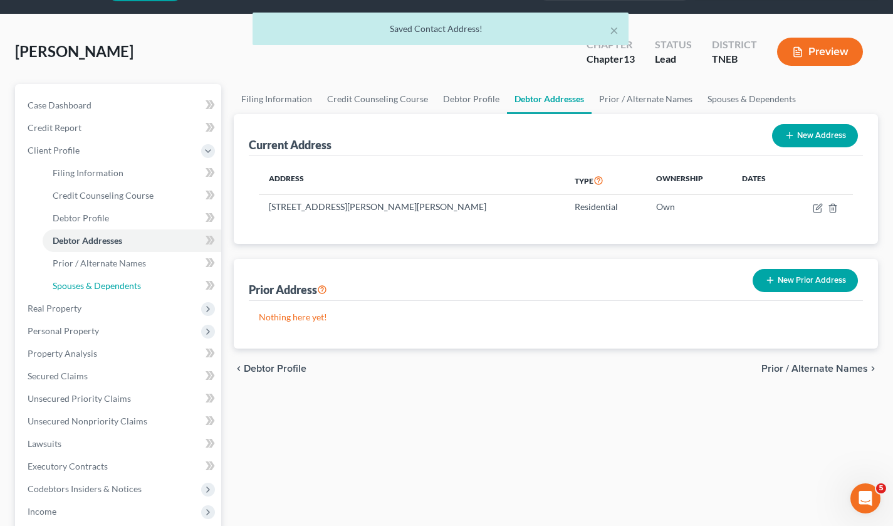
click at [94, 285] on span "Spouses & Dependents" at bounding box center [97, 285] width 88 height 11
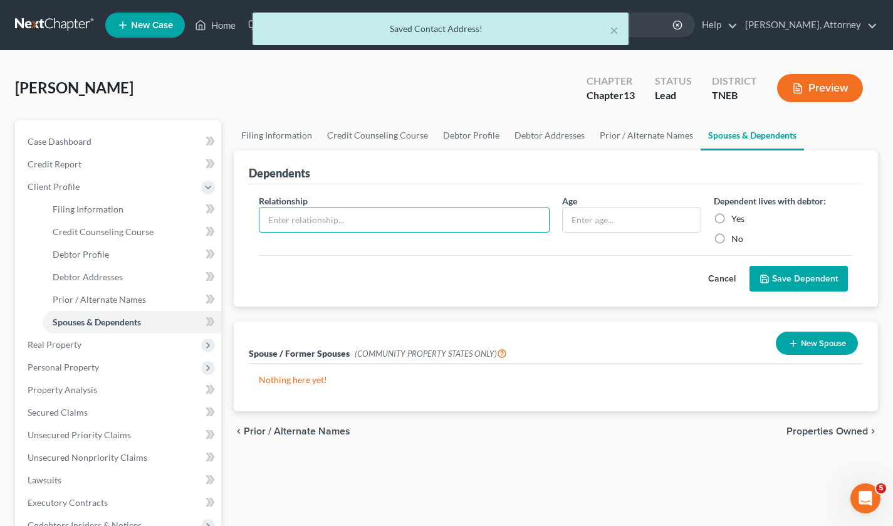
click at [383, 219] on input "text" at bounding box center [404, 220] width 290 height 24
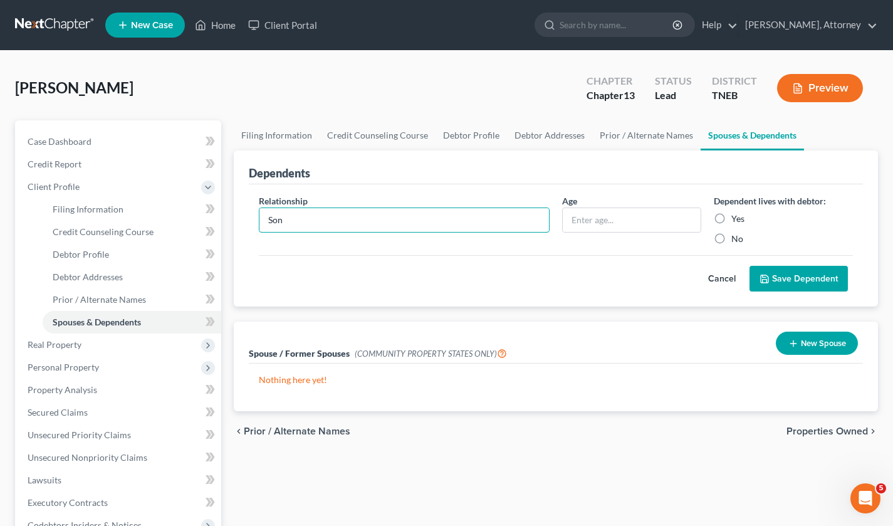
type input "Son"
type input "16"
click at [731, 217] on label "Yes" at bounding box center [737, 218] width 13 height 13
click at [736, 217] on input "Yes" at bounding box center [740, 216] width 8 height 8
radio input "true"
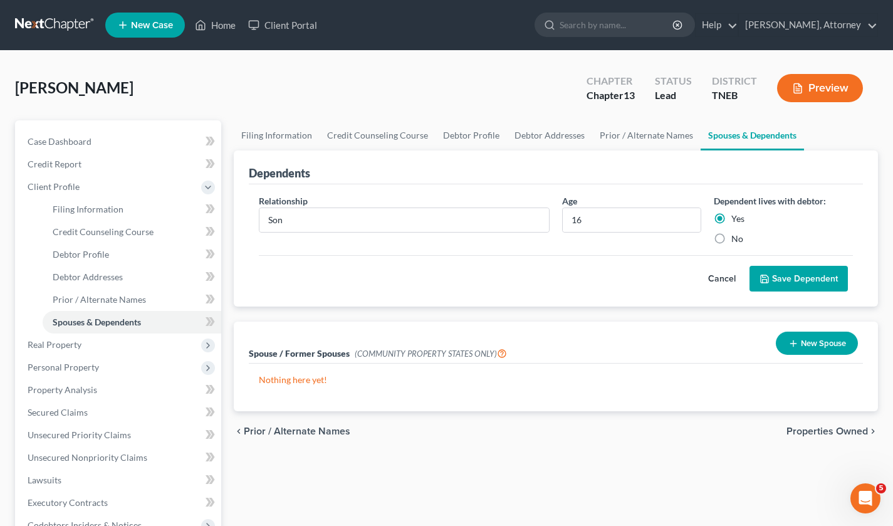
click at [801, 273] on button "Save Dependent" at bounding box center [798, 279] width 98 height 26
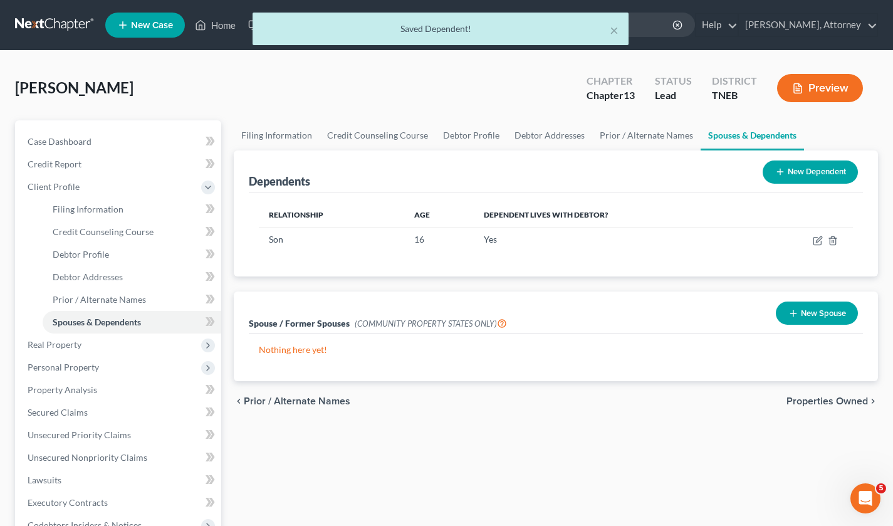
click at [70, 343] on span "Real Property" at bounding box center [55, 344] width 54 height 11
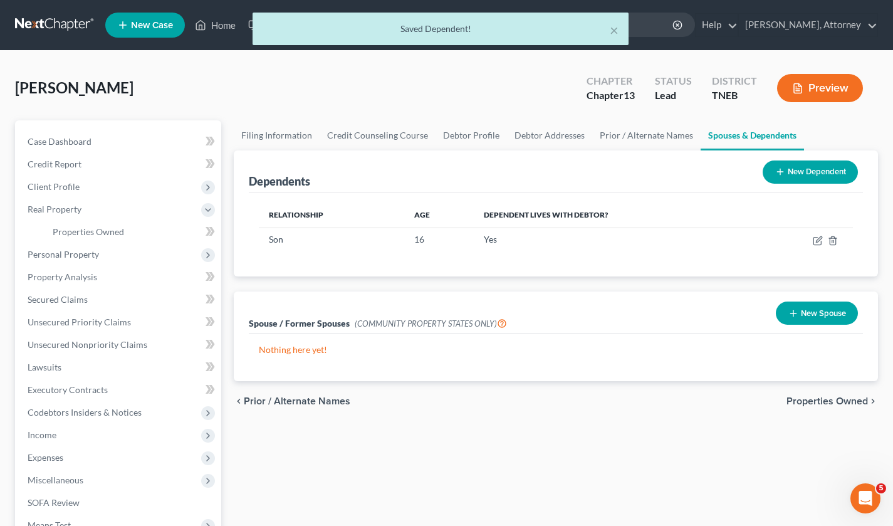
click at [90, 254] on span "Personal Property" at bounding box center [63, 254] width 71 height 11
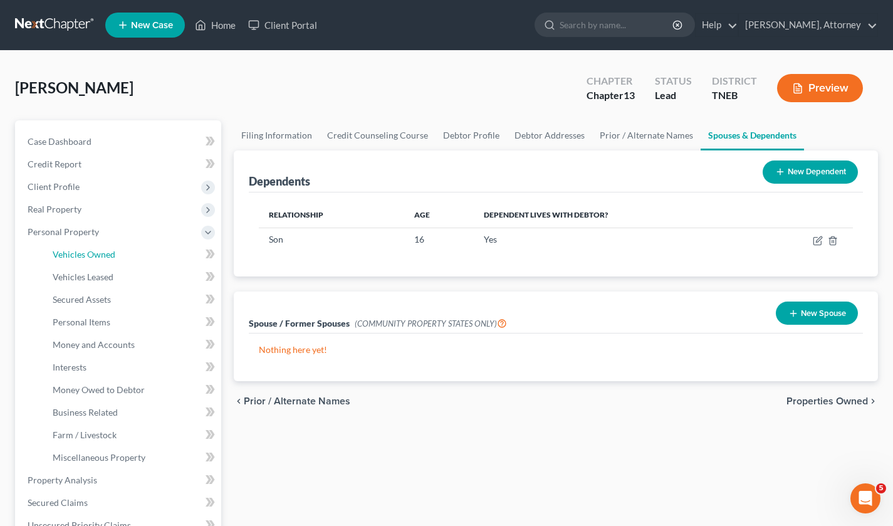
click at [102, 254] on span "Vehicles Owned" at bounding box center [84, 254] width 63 height 11
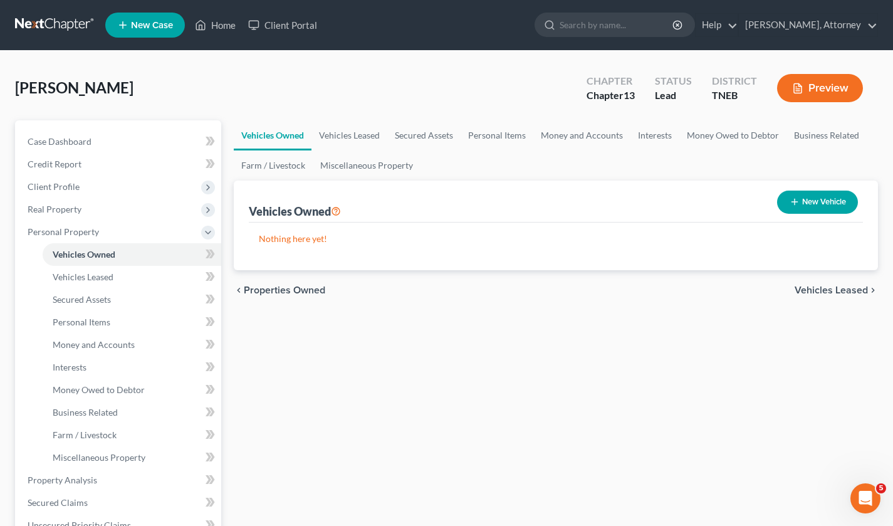
click at [48, 209] on span "Real Property" at bounding box center [55, 209] width 54 height 11
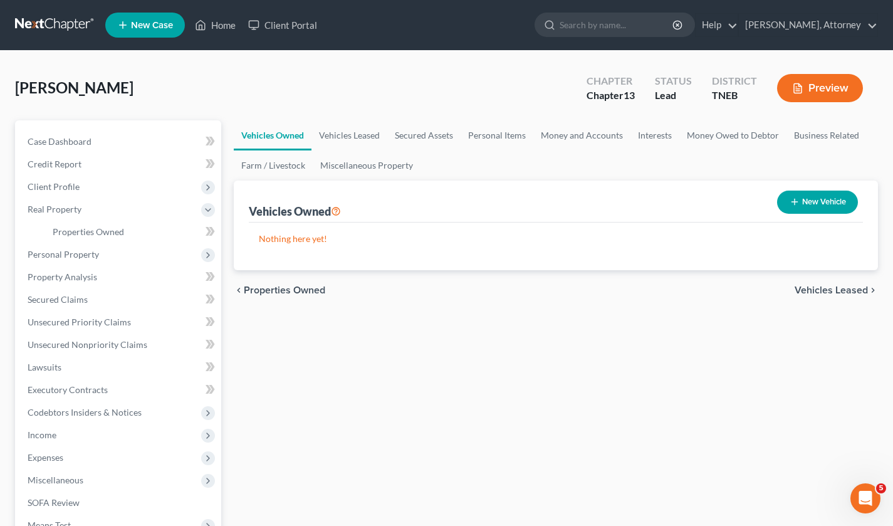
click at [48, 209] on span "Real Property" at bounding box center [55, 209] width 54 height 11
click at [81, 249] on span "Personal Property" at bounding box center [63, 254] width 71 height 11
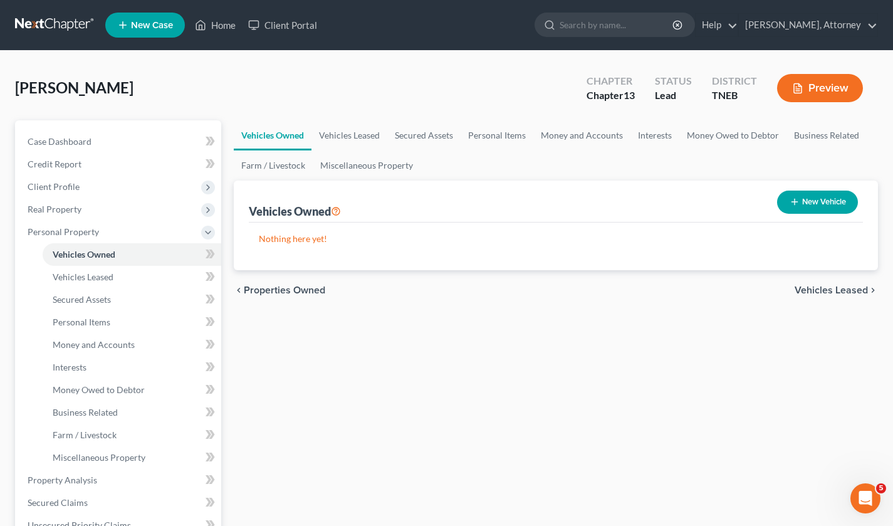
click at [813, 199] on button "New Vehicle" at bounding box center [817, 202] width 81 height 23
select select "0"
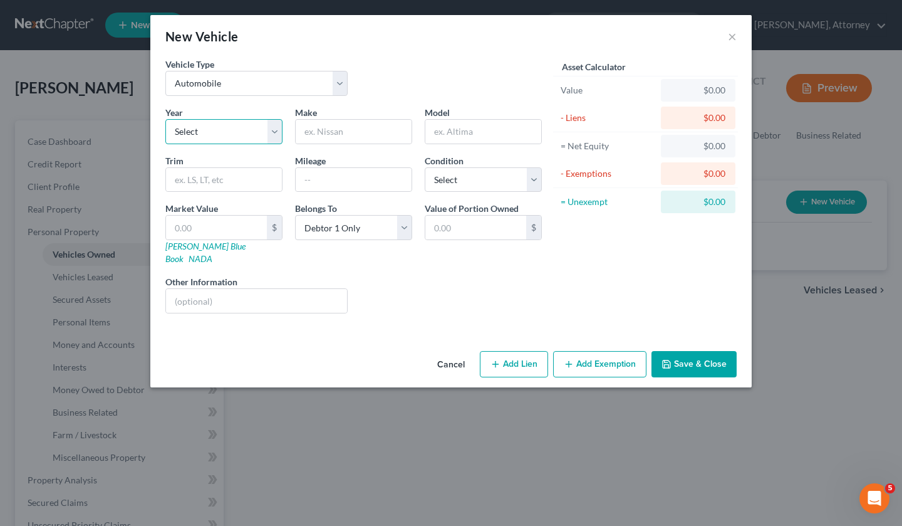
click at [235, 132] on select "Select 2026 2025 2024 2023 2022 2021 2020 2019 2018 2017 2016 2015 2014 2013 20…" at bounding box center [223, 131] width 117 height 25
select select "11"
click at [165, 119] on select "Select 2026 2025 2024 2023 2022 2021 2020 2019 2018 2017 2016 2015 2014 2013 20…" at bounding box center [223, 131] width 117 height 25
type input "Toyota"
type input "Highlander"
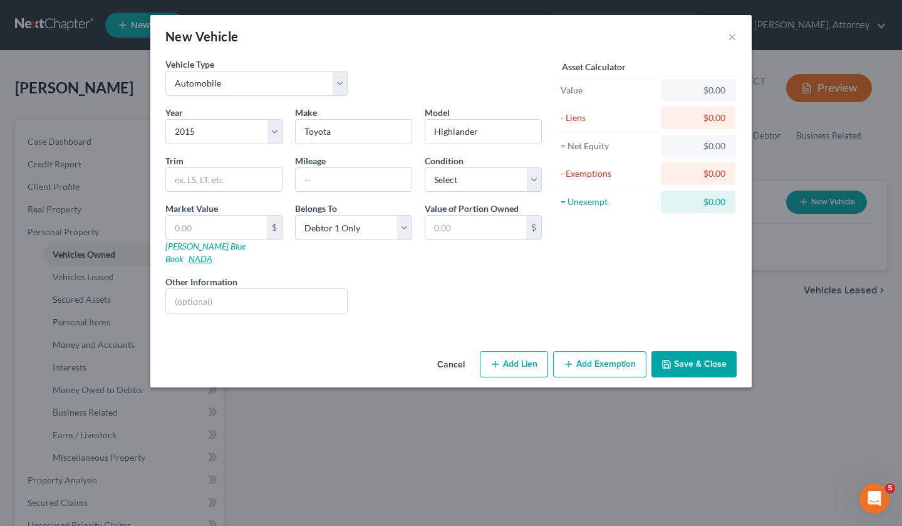
click at [212, 253] on link "NADA" at bounding box center [201, 258] width 24 height 11
click at [405, 180] on input "text" at bounding box center [354, 180] width 116 height 24
type input "170000"
select select "1"
type input "1"
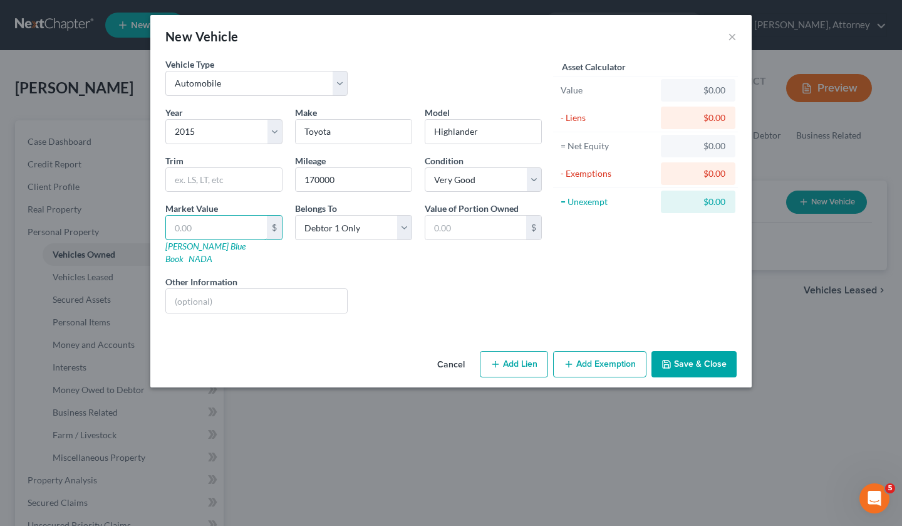
type input "1.00"
type input "11"
type input "11.00"
type input "115"
type input "115.00"
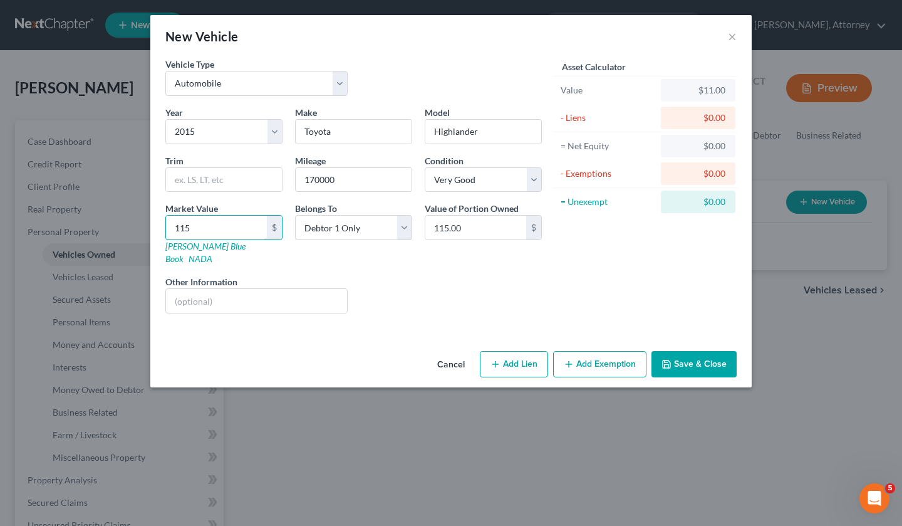
type input "1150"
type input "1,150.00"
type input "1,1500"
type input "11,500.00"
type input "11,500"
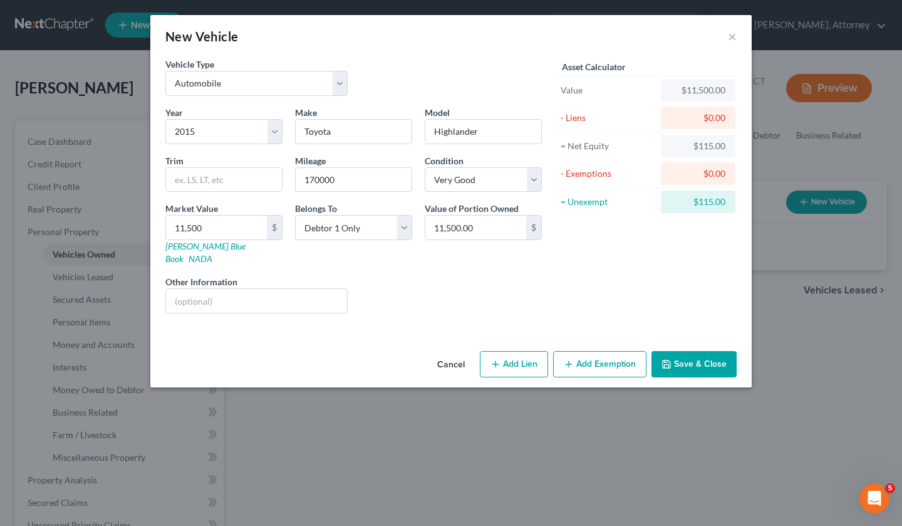
click at [501, 359] on icon "button" at bounding box center [496, 364] width 10 height 10
select select "0"
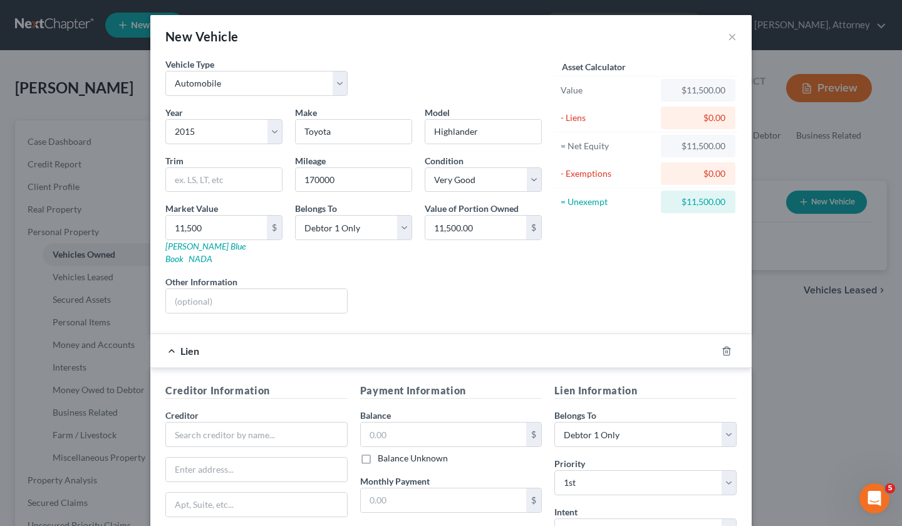
scroll to position [160, 0]
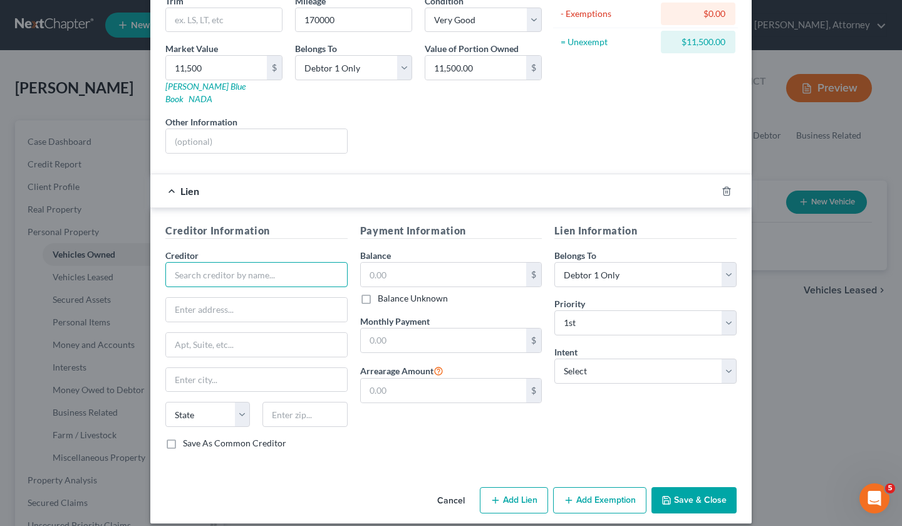
click at [252, 268] on input "text" at bounding box center [256, 274] width 182 height 25
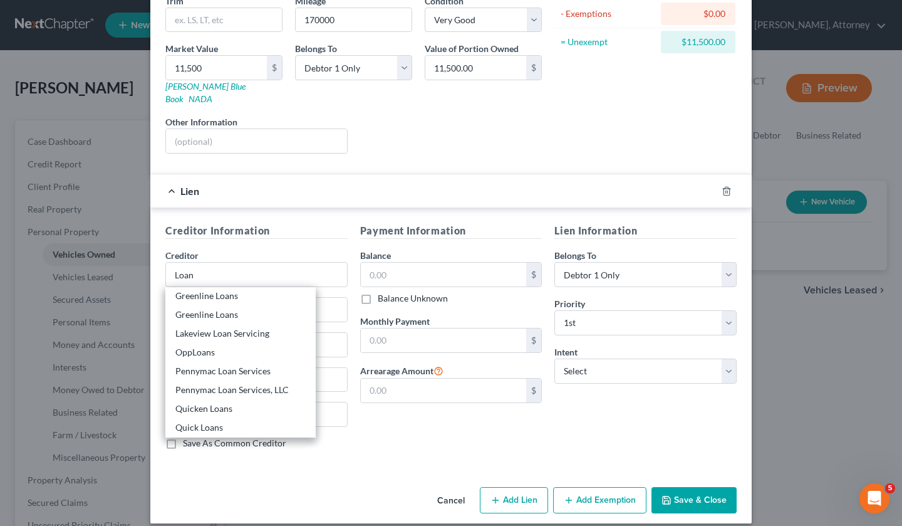
scroll to position [263, 0]
click at [263, 262] on input "Loan" at bounding box center [256, 274] width 182 height 25
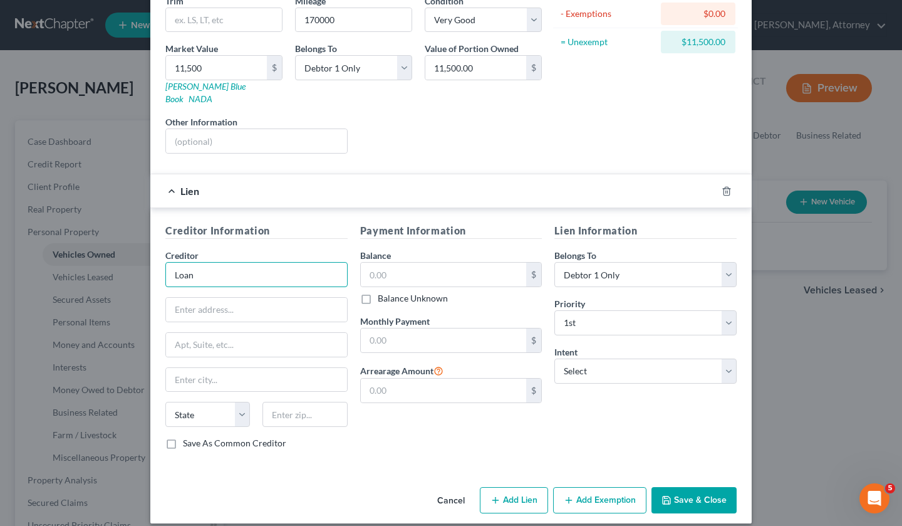
scroll to position [0, 0]
type input "Loanmart"
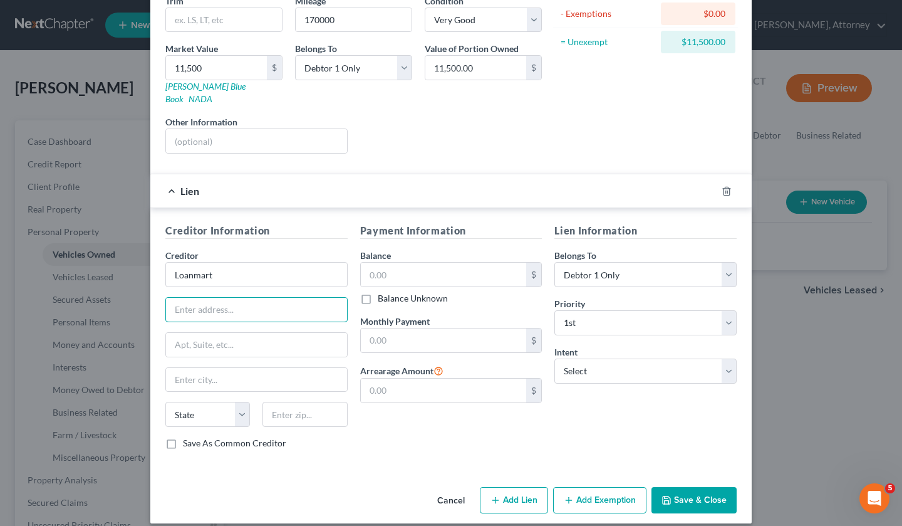
click at [232, 302] on input "text" at bounding box center [256, 310] width 181 height 24
click at [232, 302] on input "P.O. Box 80756" at bounding box center [256, 310] width 181 height 24
type input "P.O. Box 8075"
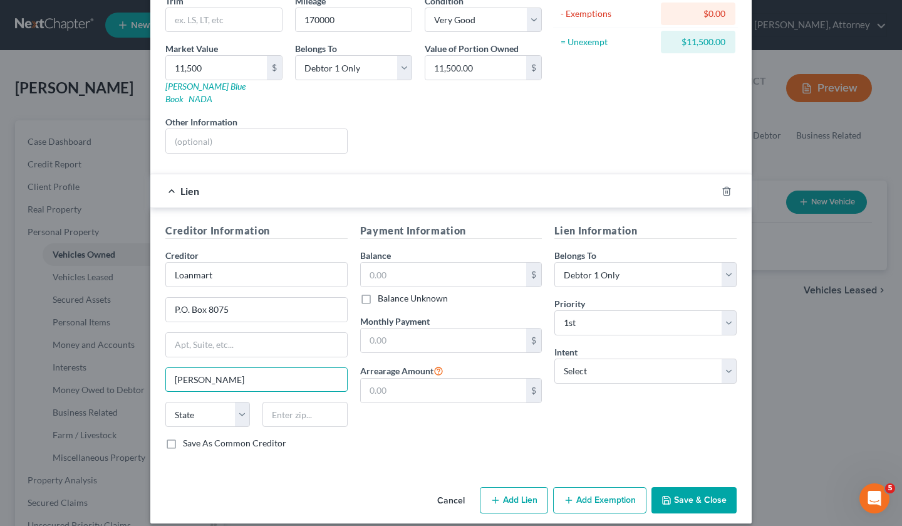
type input "[PERSON_NAME]"
select select "4"
type input "91409"
click at [183, 437] on label "Save As Common Creditor" at bounding box center [234, 443] width 103 height 13
click at [188, 437] on input "Save As Common Creditor" at bounding box center [192, 441] width 8 height 8
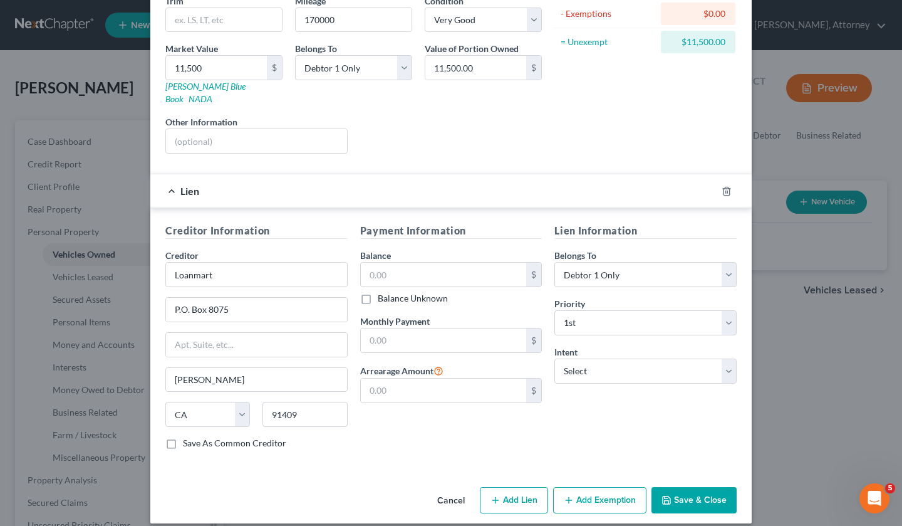
checkbox input "true"
click at [465, 268] on input "text" at bounding box center [444, 275] width 166 height 24
type input "9,000"
type input "1,000"
select select "2"
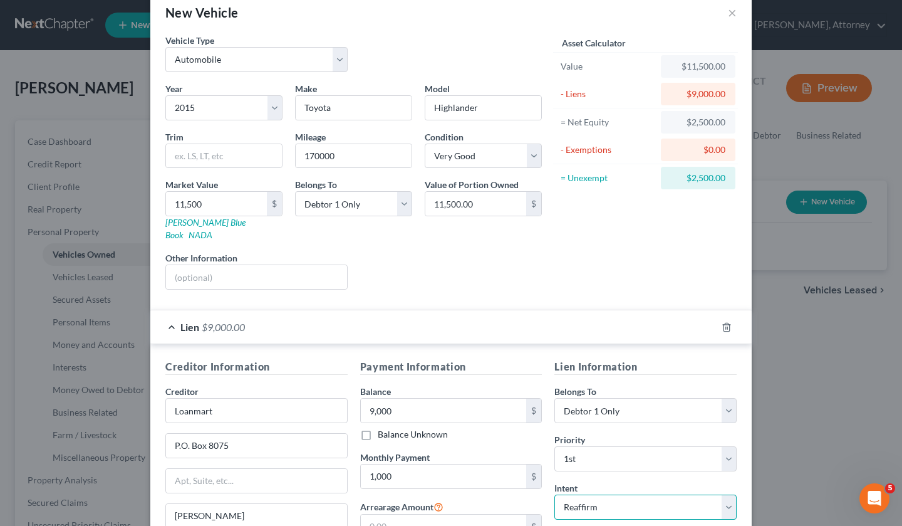
scroll to position [160, 0]
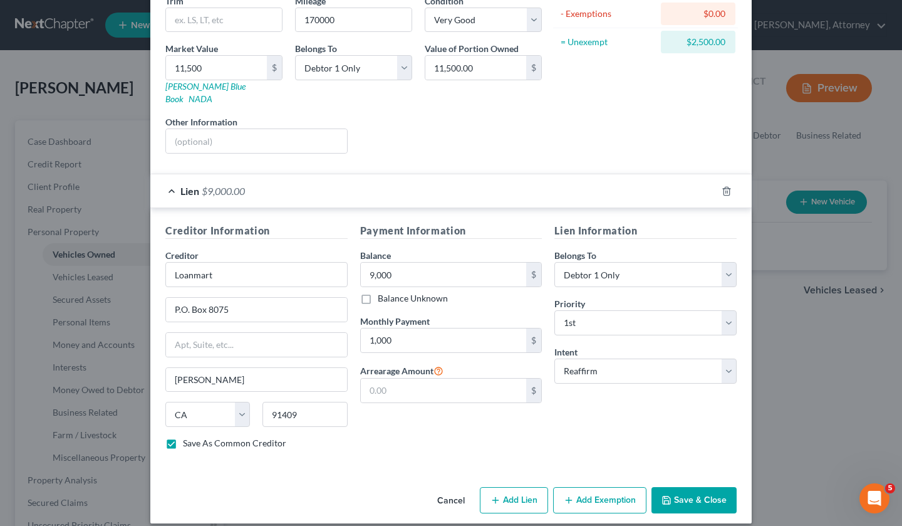
click at [585, 488] on button "Add Exemption" at bounding box center [599, 500] width 93 height 26
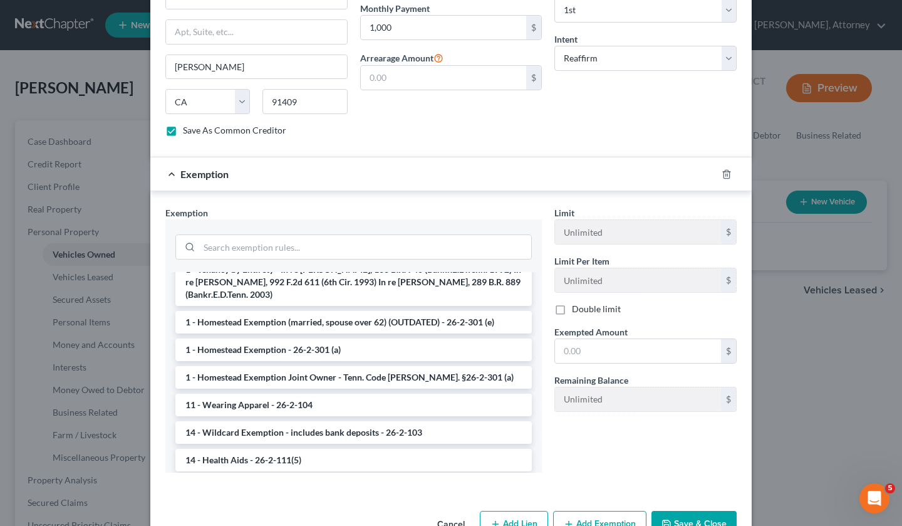
scroll to position [154, 0]
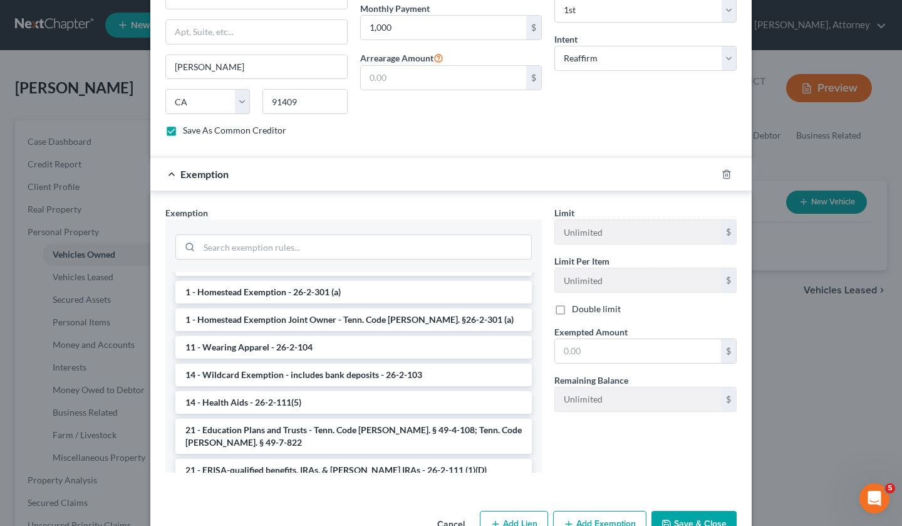
click at [263, 363] on li "14 - Wildcard Exemption - includes bank deposits - 26-2-103" at bounding box center [353, 374] width 357 height 23
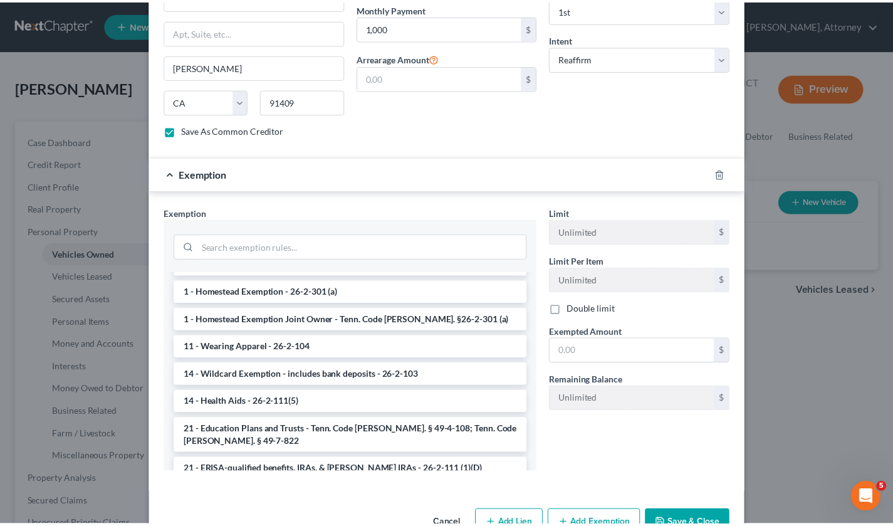
scroll to position [437, 0]
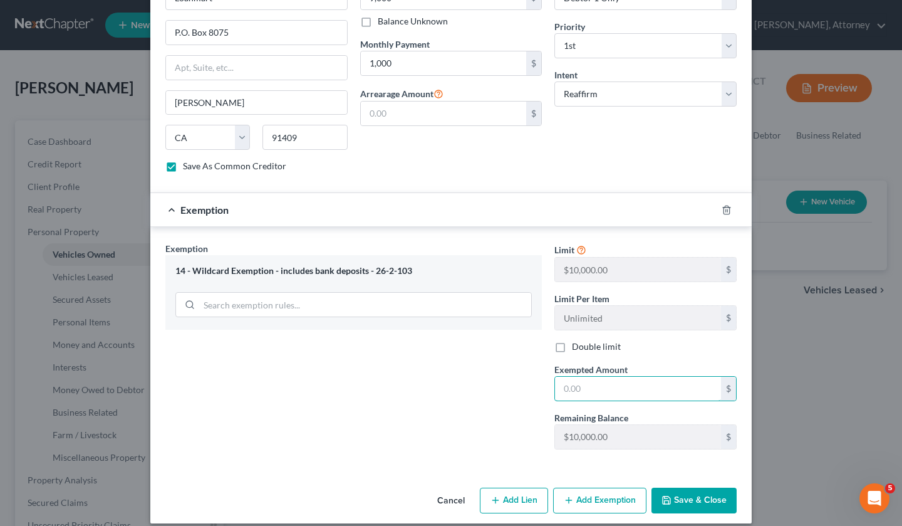
click at [599, 377] on input "text" at bounding box center [638, 389] width 166 height 24
type input "2,500"
click at [691, 488] on button "Save & Close" at bounding box center [694, 501] width 85 height 26
checkbox input "false"
